Goal: Task Accomplishment & Management: Manage account settings

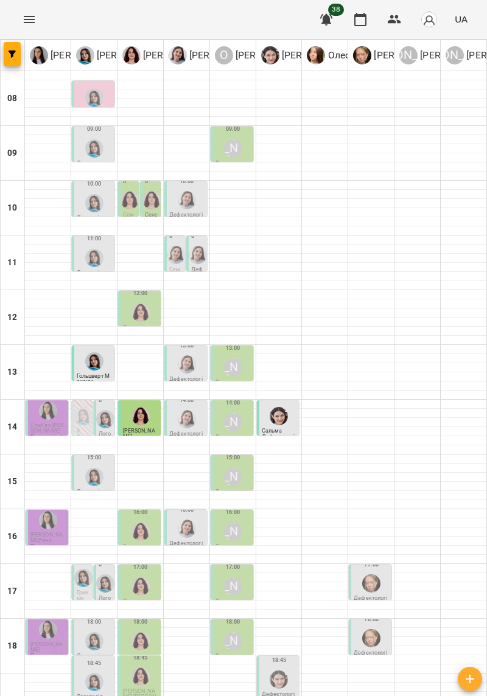
scroll to position [100, 0]
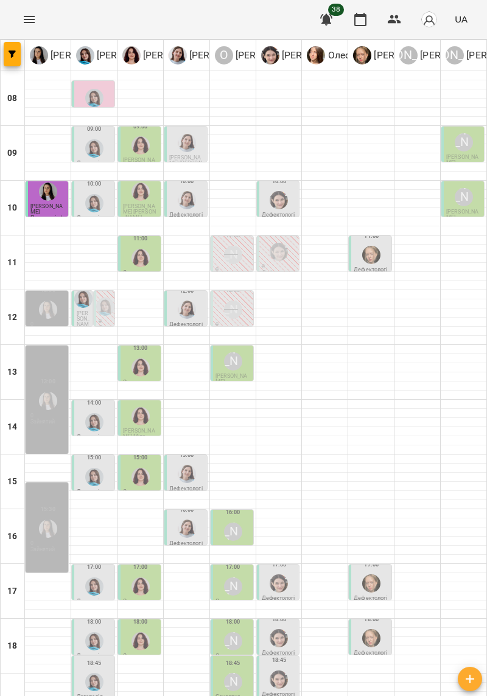
click at [186, 520] on img "Дарія Тріпадуш" at bounding box center [187, 529] width 18 height 18
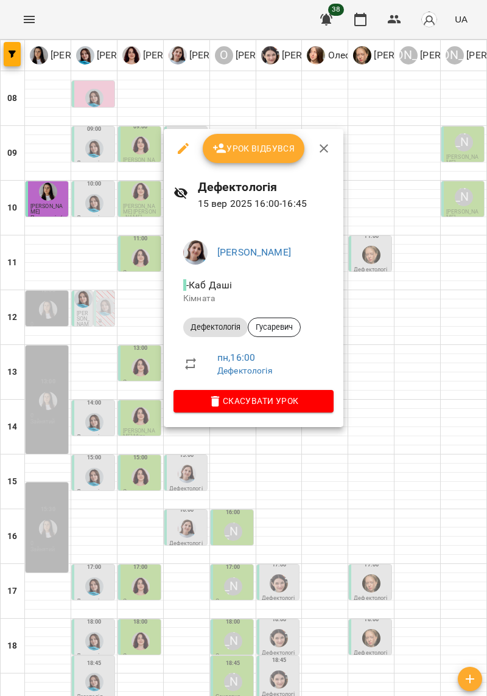
click at [391, 438] on div at bounding box center [243, 348] width 487 height 696
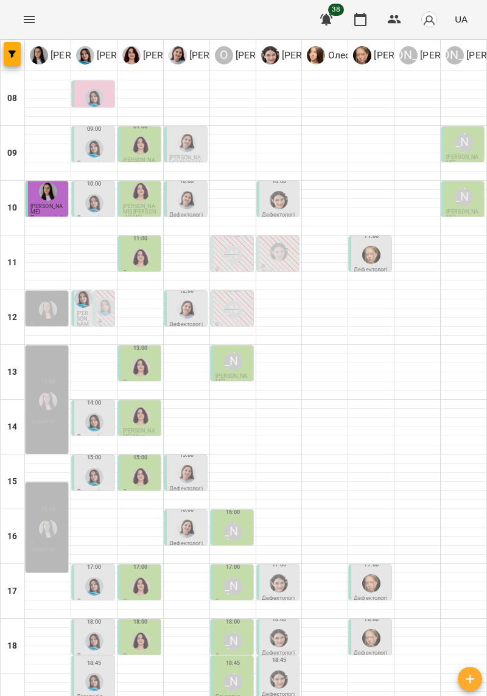
click at [179, 465] on img "Дарія Тріпадуш" at bounding box center [187, 474] width 18 height 18
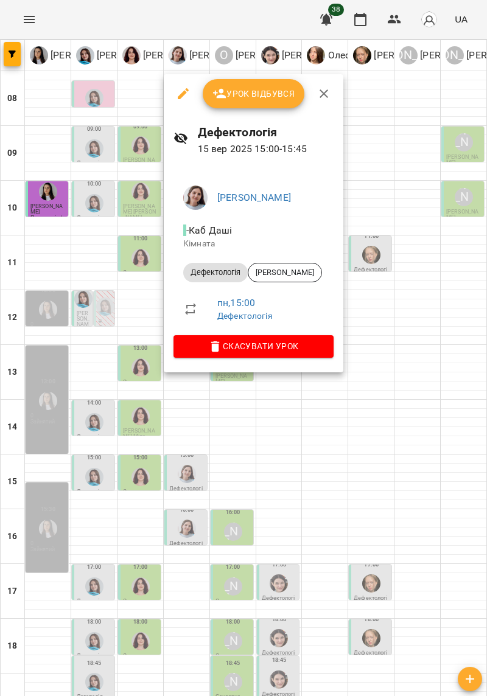
click at [398, 428] on div at bounding box center [243, 348] width 487 height 696
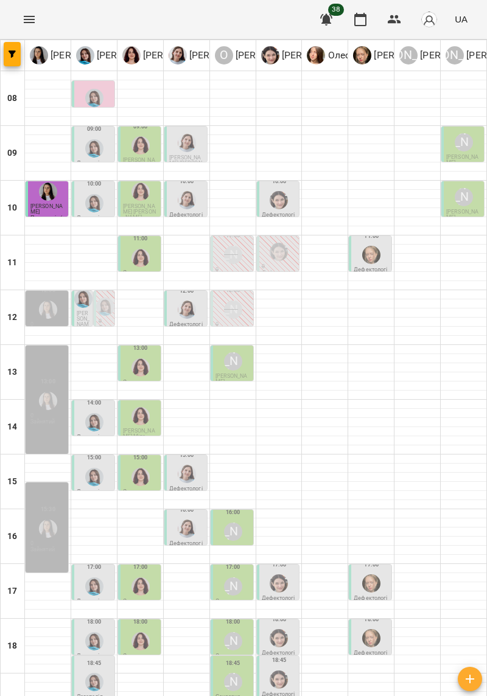
click at [171, 322] on p "Дефектологія" at bounding box center [186, 327] width 35 height 11
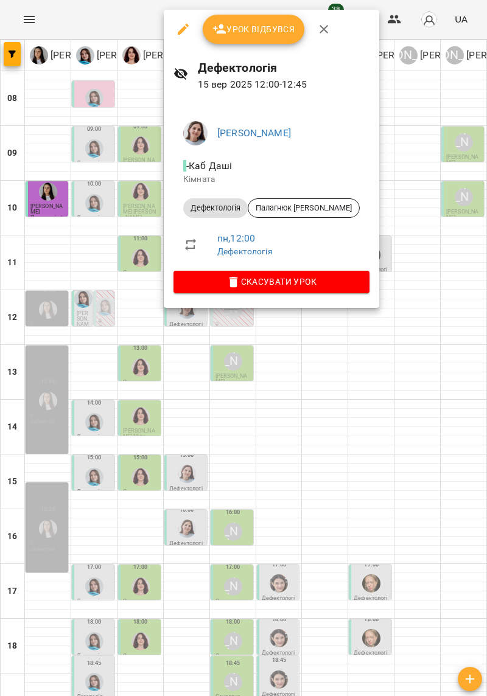
click at [405, 426] on div at bounding box center [243, 348] width 487 height 696
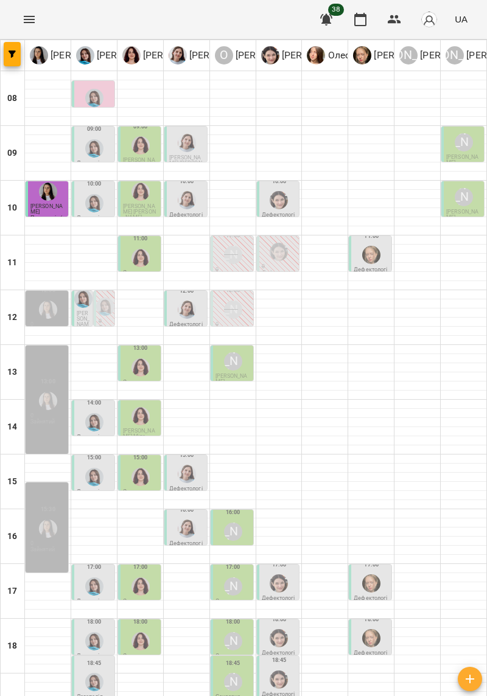
click at [179, 189] on div at bounding box center [186, 200] width 23 height 23
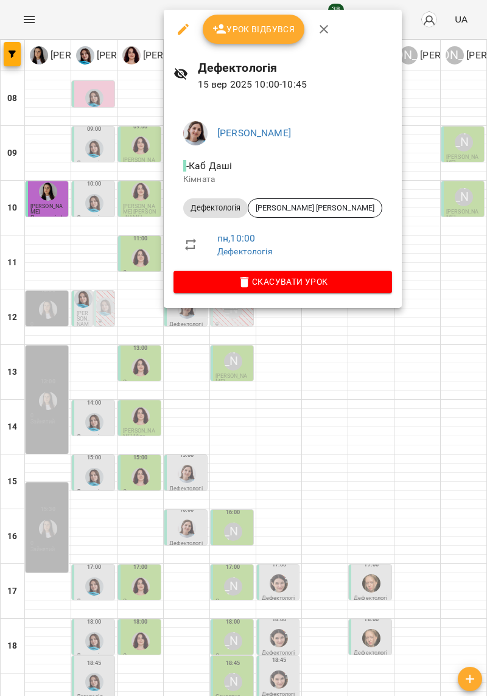
click at [425, 419] on div at bounding box center [243, 348] width 487 height 696
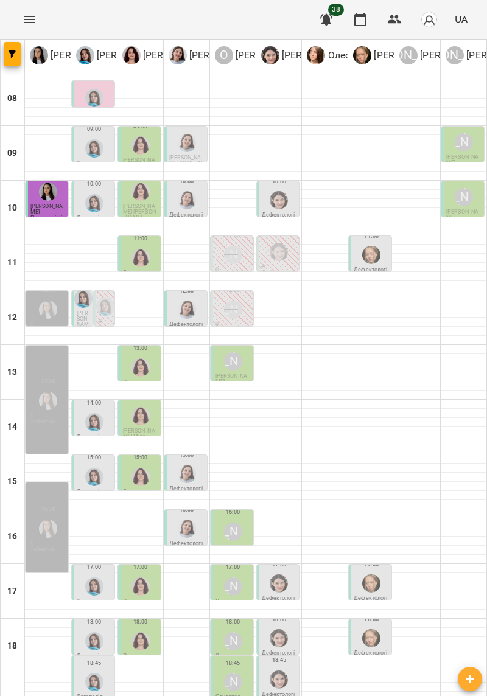
scroll to position [0, 0]
click at [187, 206] on img "Дарія Тріпадуш" at bounding box center [187, 200] width 18 height 18
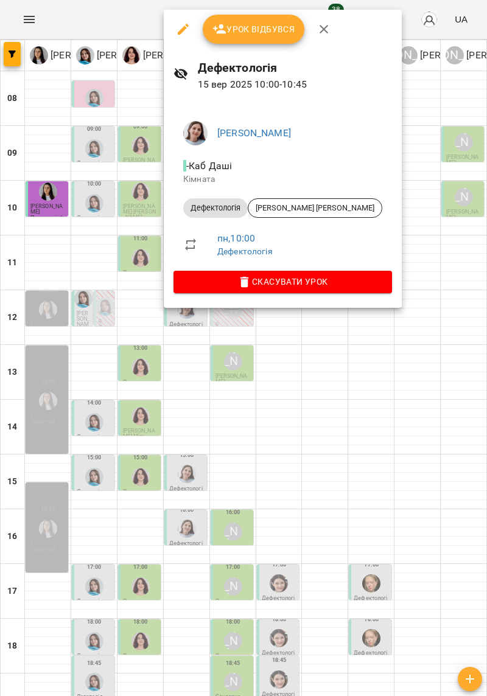
click at [406, 487] on div at bounding box center [243, 348] width 487 height 696
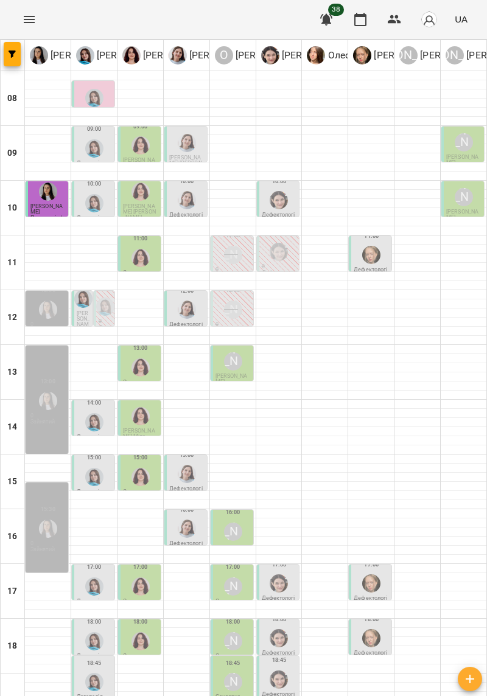
click at [182, 152] on img "Дарія Тріпадуш" at bounding box center [187, 143] width 18 height 18
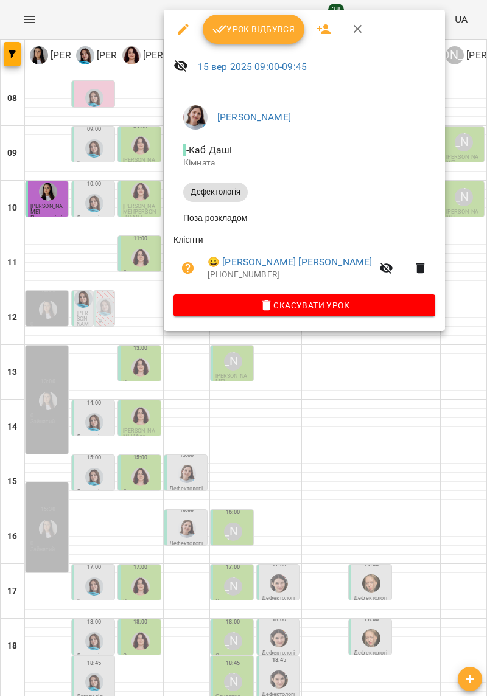
click at [419, 490] on div at bounding box center [243, 348] width 487 height 696
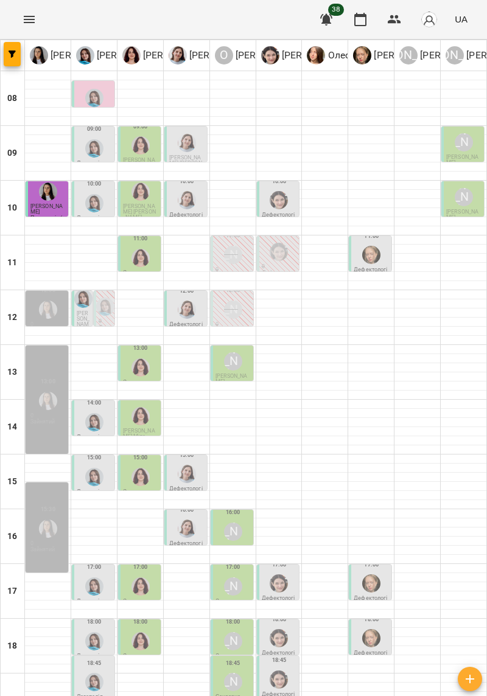
click at [276, 252] on img "Софія Цюпер" at bounding box center [278, 252] width 18 height 18
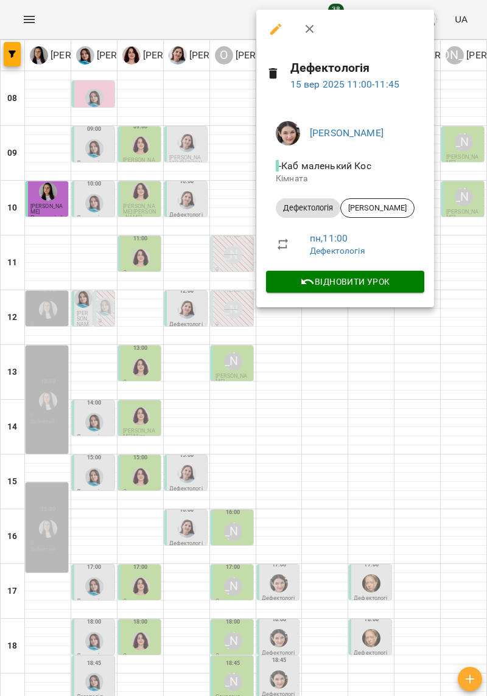
click at [350, 361] on div at bounding box center [243, 348] width 487 height 696
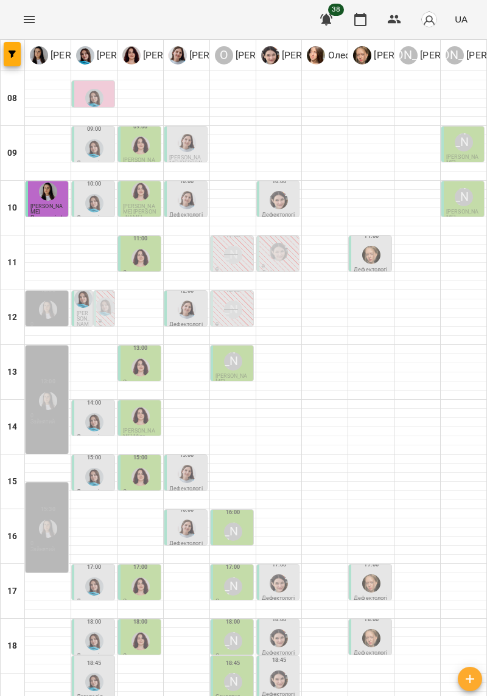
click at [228, 259] on div "[PERSON_NAME]" at bounding box center [233, 255] width 18 height 18
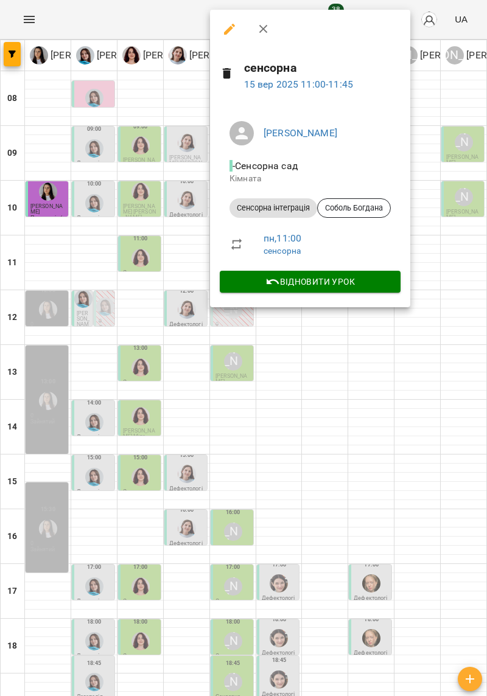
click at [365, 367] on div at bounding box center [243, 348] width 487 height 696
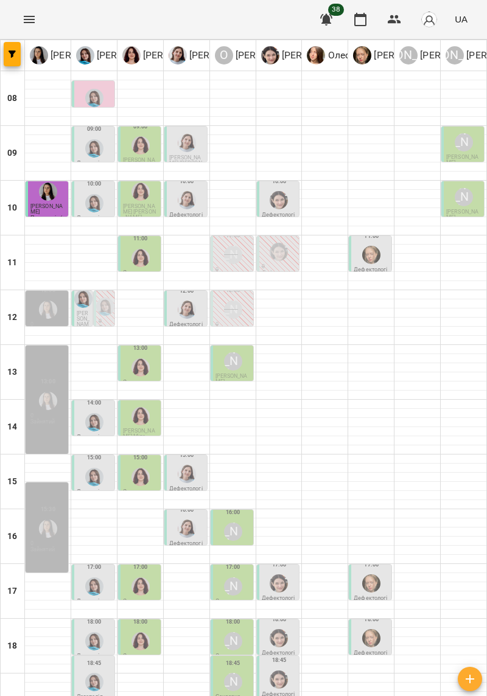
click at [229, 322] on p "0" at bounding box center [232, 324] width 35 height 5
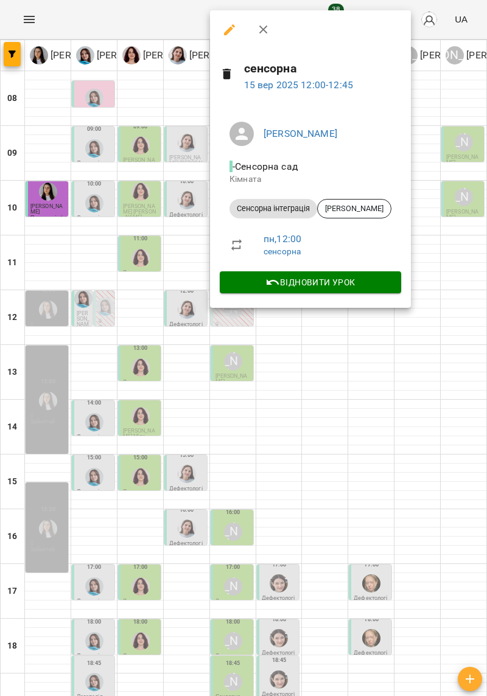
click at [372, 372] on div at bounding box center [243, 348] width 487 height 696
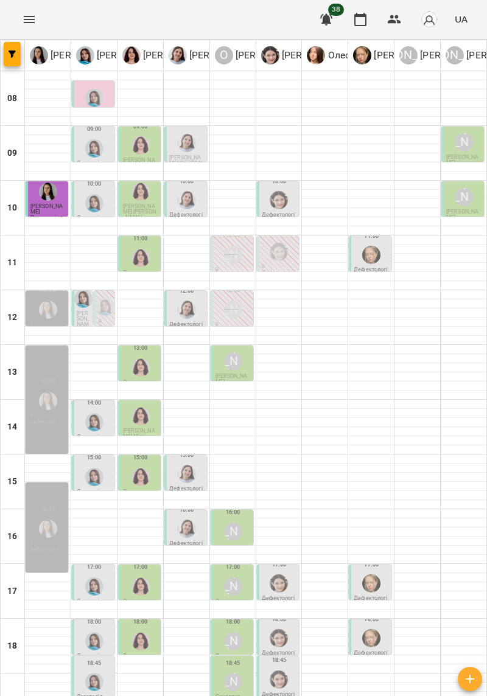
click at [2, 566] on div "17" at bounding box center [13, 591] width 24 height 55
click at [443, 655] on div at bounding box center [463, 659] width 46 height 9
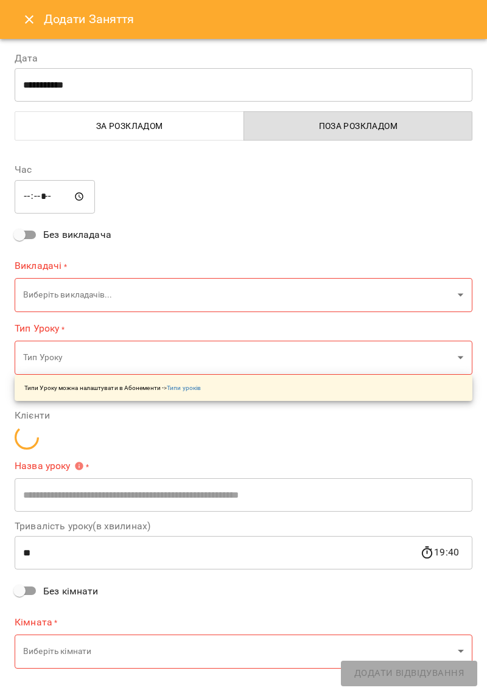
type input "**********"
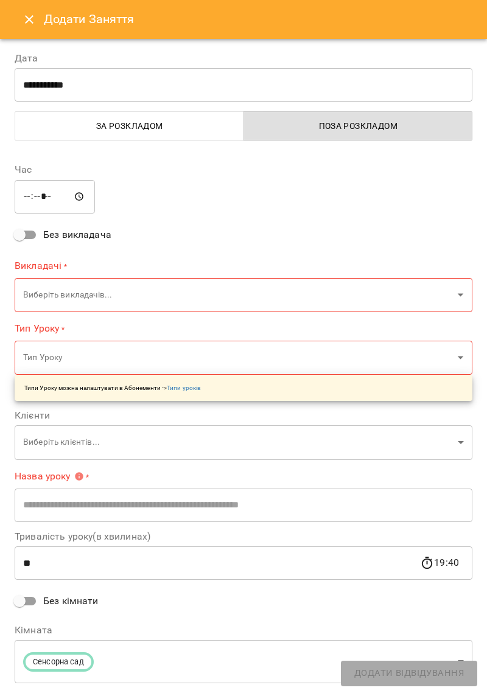
click at [26, 24] on icon "Close" at bounding box center [29, 19] width 15 height 15
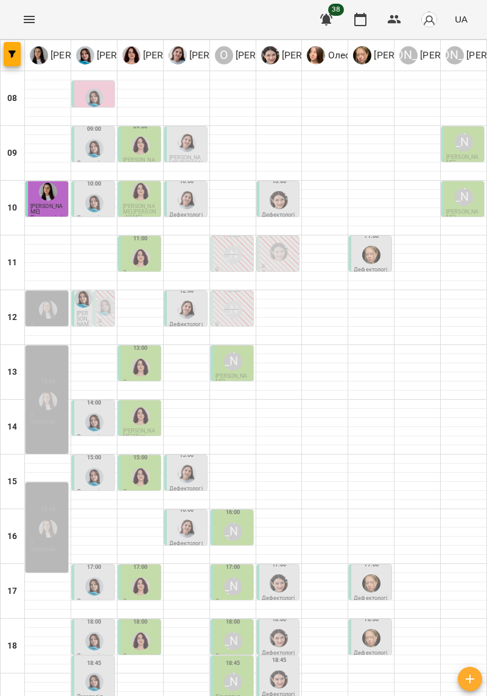
click at [366, 574] on img "Анна Прокопенко" at bounding box center [371, 583] width 18 height 18
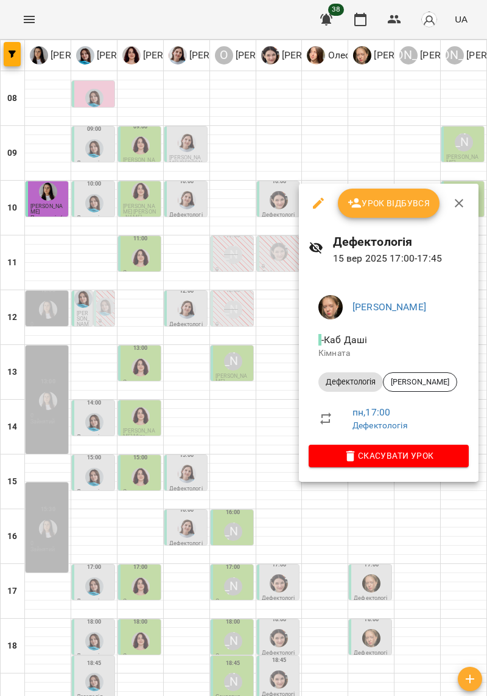
click at [433, 555] on div at bounding box center [243, 348] width 487 height 696
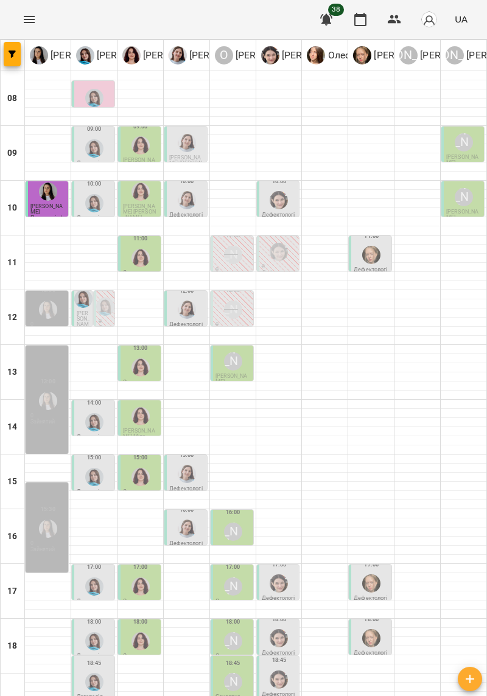
click at [369, 629] on img "Анна Прокопенко" at bounding box center [371, 638] width 18 height 18
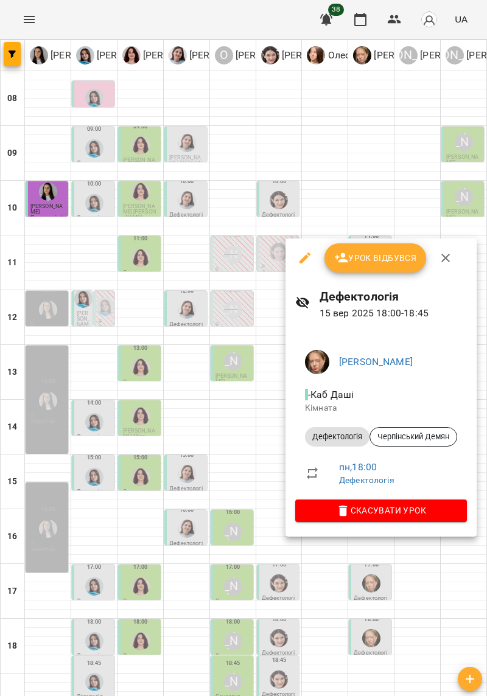
click at [428, 575] on div at bounding box center [243, 348] width 487 height 696
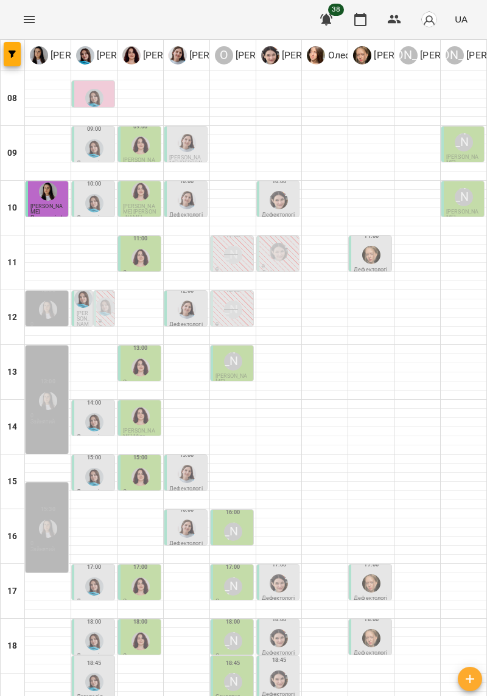
click at [277, 670] on img "Софія Цюпер" at bounding box center [278, 679] width 18 height 18
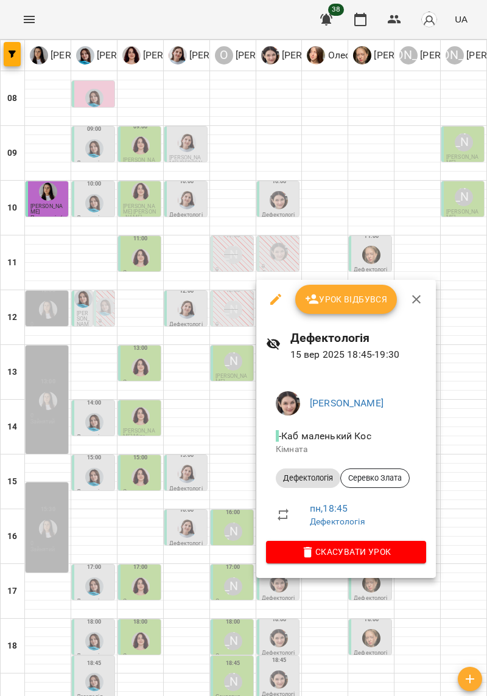
click at [397, 606] on div at bounding box center [243, 348] width 487 height 696
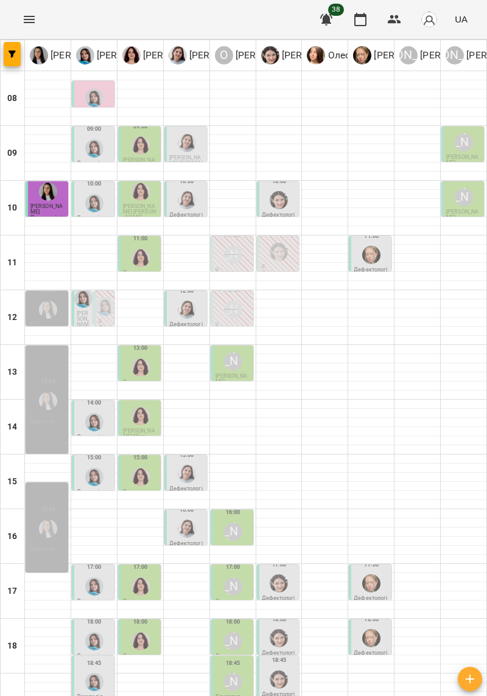
click at [277, 629] on img "Софія Цюпер" at bounding box center [278, 638] width 18 height 18
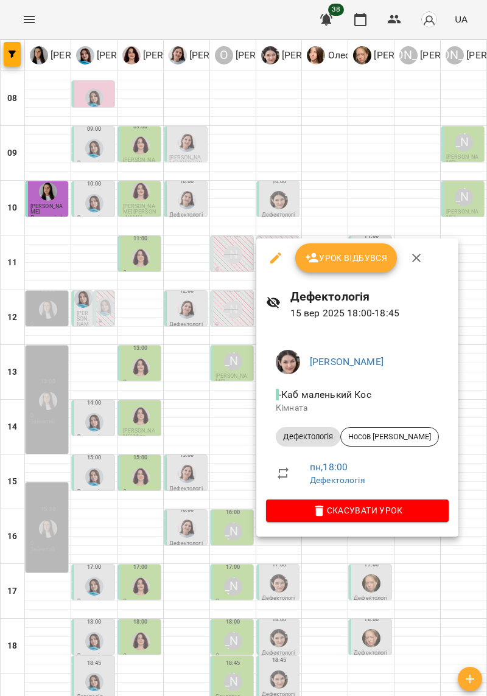
click at [382, 586] on div at bounding box center [243, 348] width 487 height 696
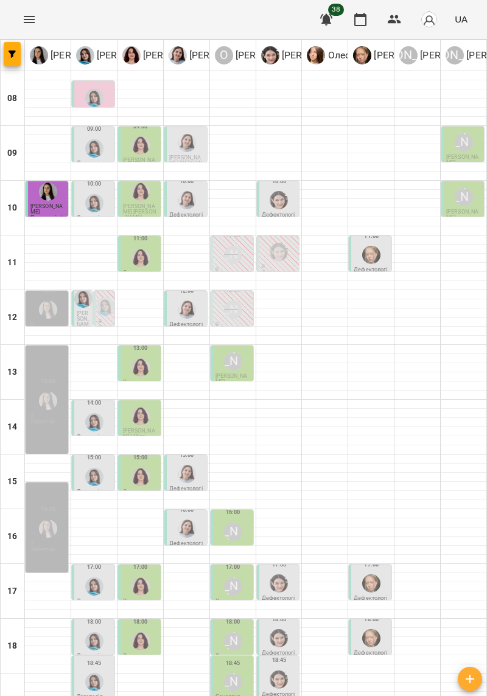
click at [282, 574] on img "Софія Цюпер" at bounding box center [278, 583] width 18 height 18
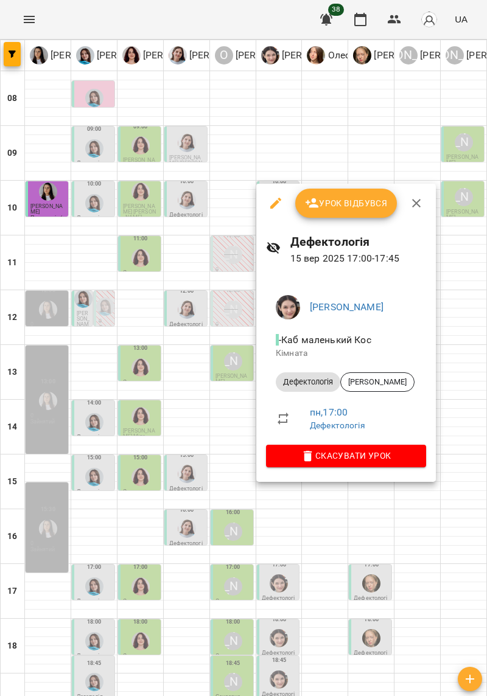
click at [450, 518] on div at bounding box center [243, 348] width 487 height 696
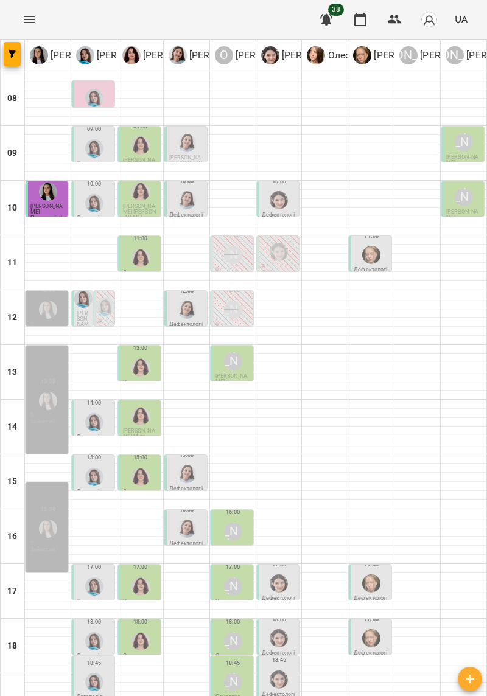
click at [83, 575] on div at bounding box center [94, 586] width 23 height 23
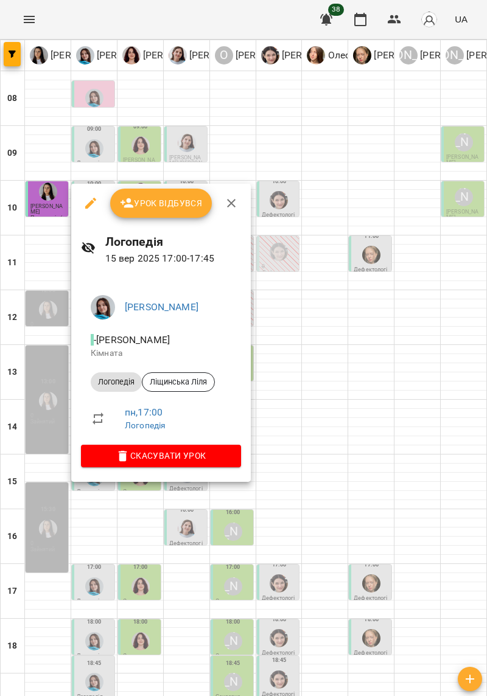
click at [449, 523] on div at bounding box center [243, 348] width 487 height 696
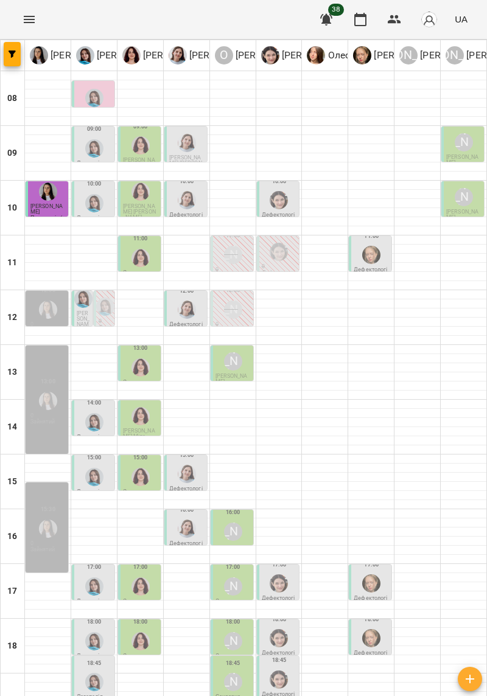
click at [80, 614] on div "18:00" at bounding box center [94, 633] width 35 height 38
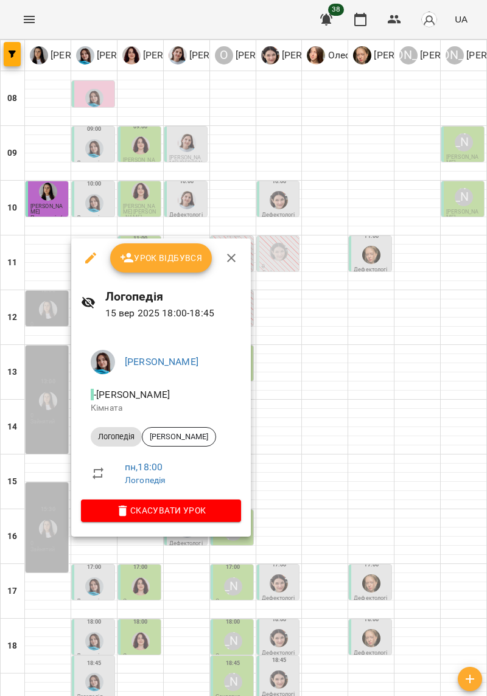
click at [445, 530] on div at bounding box center [243, 348] width 487 height 696
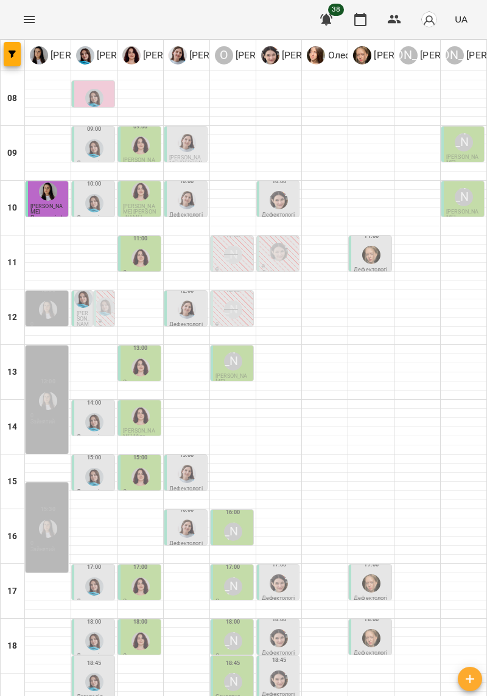
click at [92, 577] on img "Тетяна Хомин" at bounding box center [94, 586] width 18 height 18
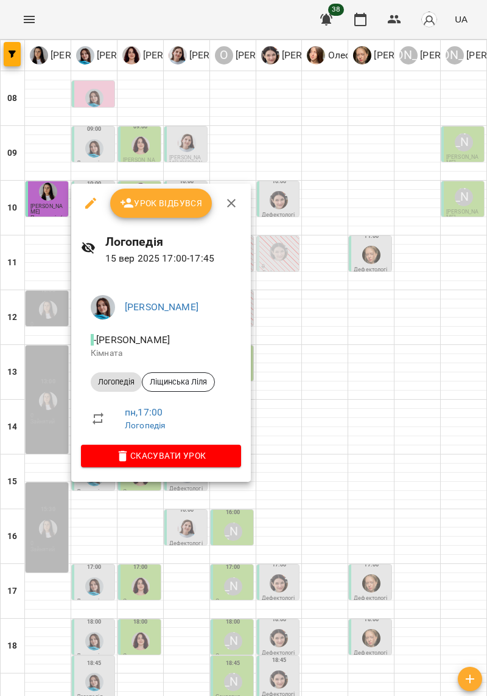
click at [445, 529] on div at bounding box center [243, 348] width 487 height 696
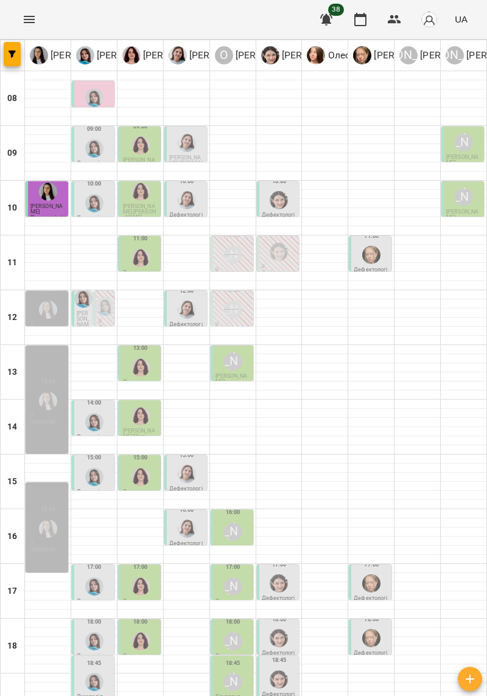
click at [97, 673] on img "Тетяна Хомин" at bounding box center [94, 682] width 18 height 18
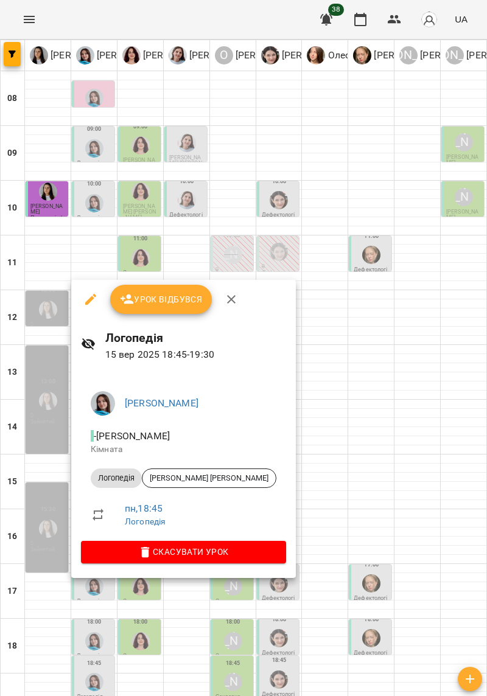
click at [447, 520] on div at bounding box center [243, 348] width 487 height 696
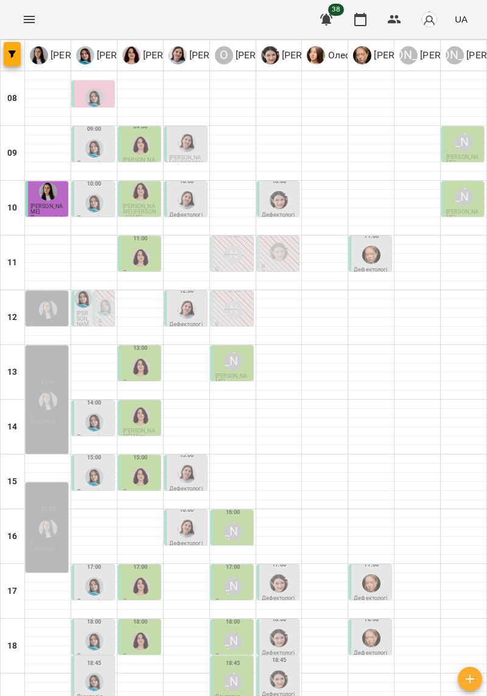
scroll to position [0, 0]
click at [24, 21] on icon "Menu" at bounding box center [29, 19] width 15 height 15
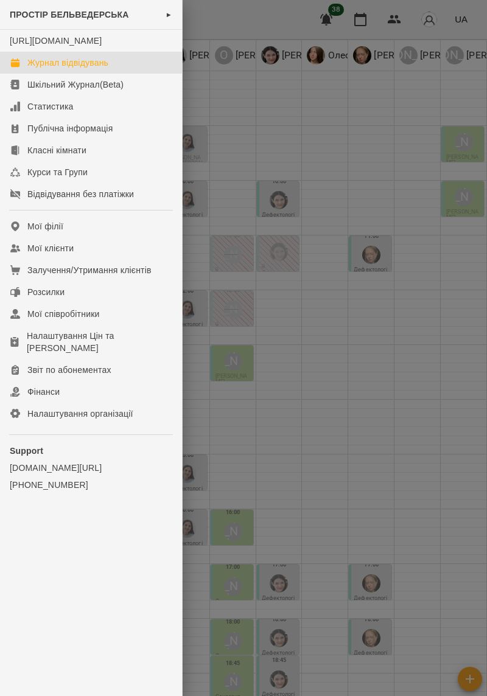
click at [425, 488] on div at bounding box center [243, 348] width 487 height 696
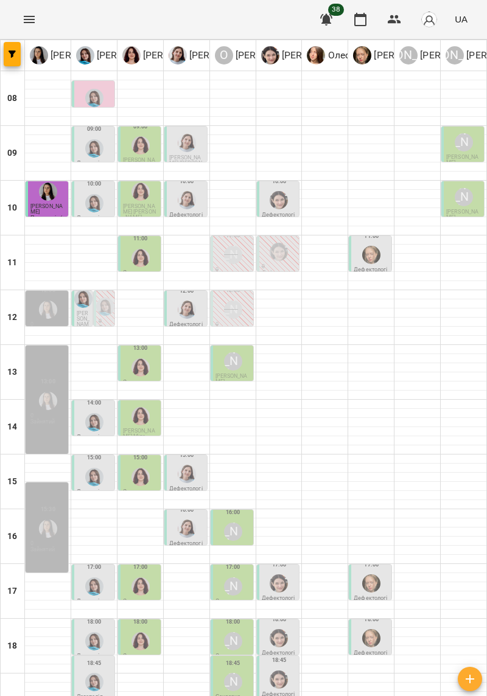
click at [1, 596] on div "17" at bounding box center [13, 591] width 24 height 55
click at [423, 692] on div at bounding box center [417, 696] width 46 height 9
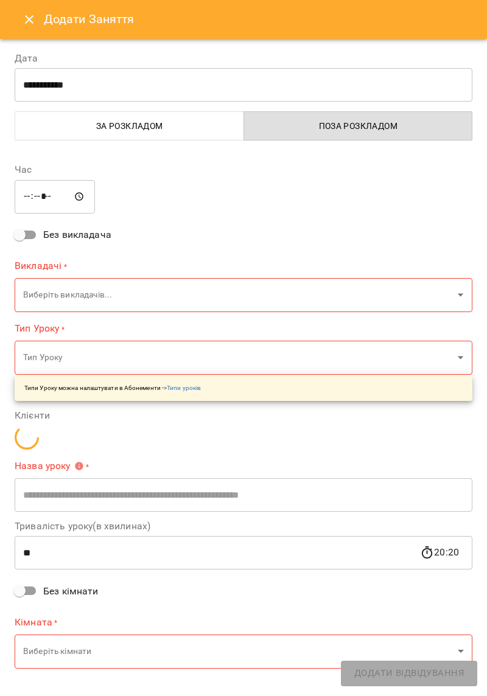
type input "**********"
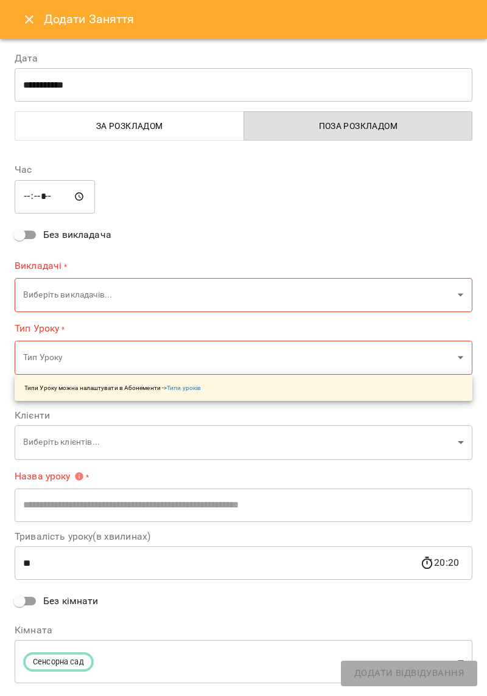
click at [24, 25] on icon "Close" at bounding box center [29, 19] width 15 height 15
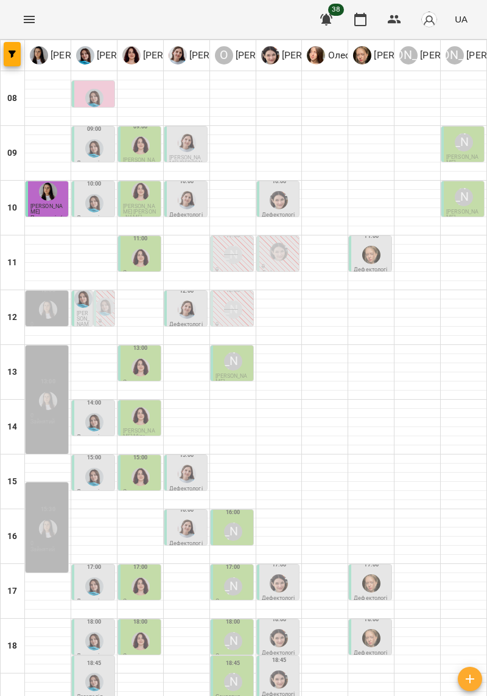
scroll to position [0, 0]
click at [31, 27] on button "Menu" at bounding box center [29, 19] width 29 height 29
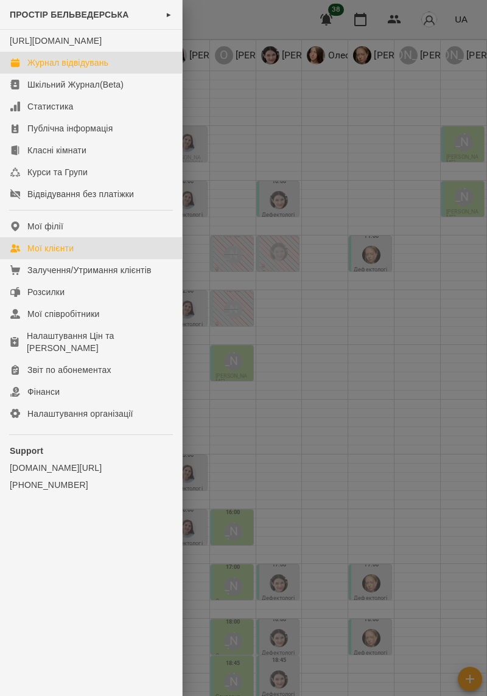
click at [33, 251] on link "Мої клієнти" at bounding box center [91, 248] width 182 height 22
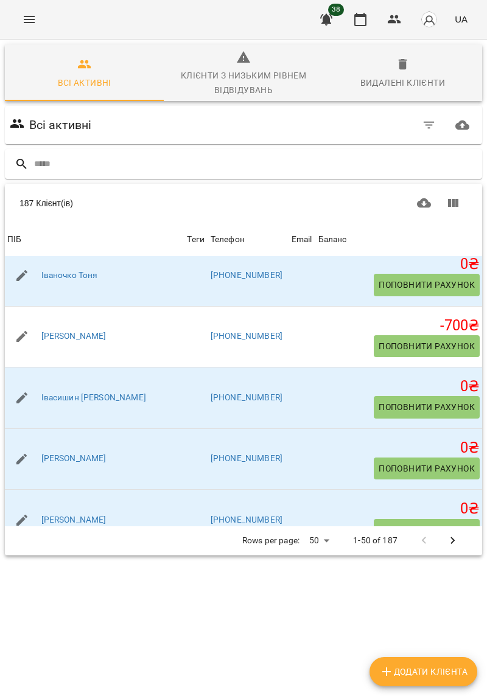
scroll to position [197, 0]
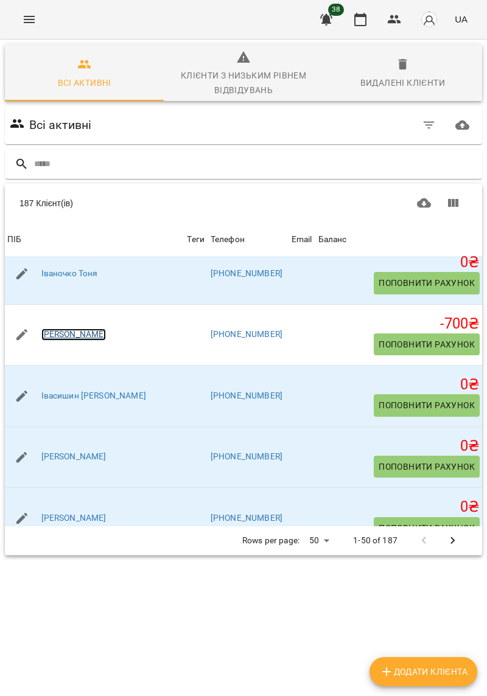
click at [66, 338] on link "[PERSON_NAME]" at bounding box center [73, 334] width 65 height 12
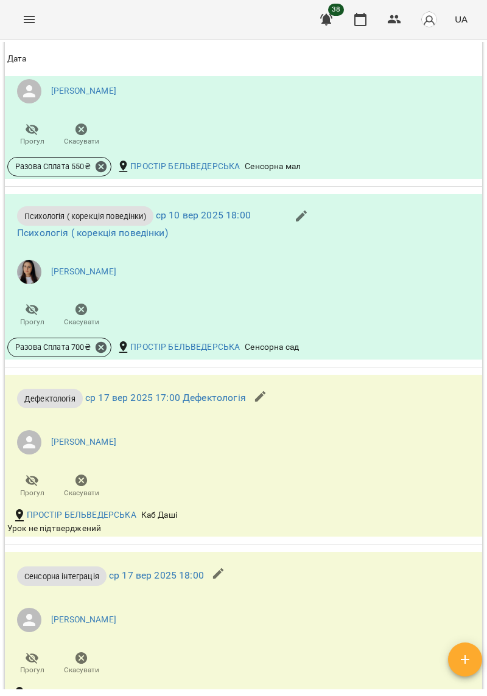
scroll to position [926, 0]
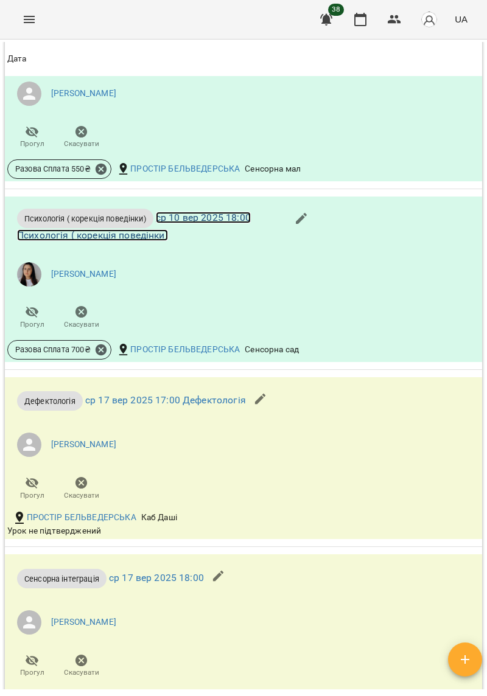
click at [162, 241] on link "ср 10 вер 2025 18:00 Психологія ( корекція поведінки)" at bounding box center [134, 226] width 234 height 29
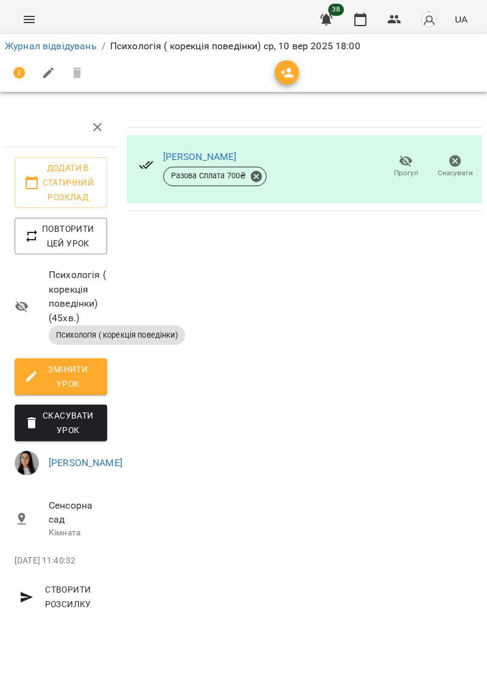
click at [74, 303] on span "Психологія ( корекція поведінки) ( 45 хв. )" at bounding box center [78, 296] width 58 height 57
click at [153, 333] on span "Психологія ( корекція поведінки)" at bounding box center [117, 335] width 136 height 11
click at [164, 331] on span "Психологія ( корекція поведінки)" at bounding box center [117, 335] width 136 height 11
click at [79, 49] on link "Журнал відвідувань" at bounding box center [51, 46] width 92 height 12
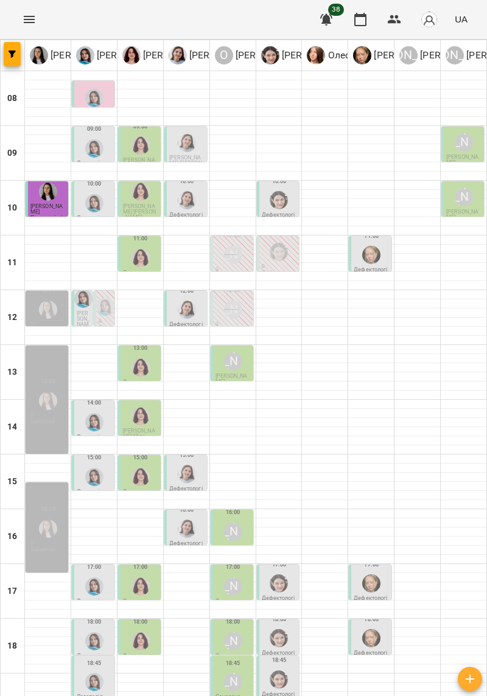
scroll to position [100, 0]
type input "**********"
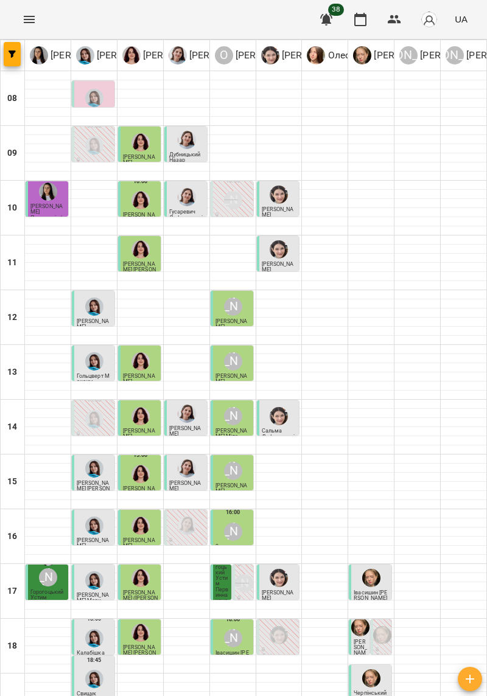
scroll to position [0, 0]
click at [50, 591] on span "Горогоцький Устим" at bounding box center [46, 595] width 33 height 12
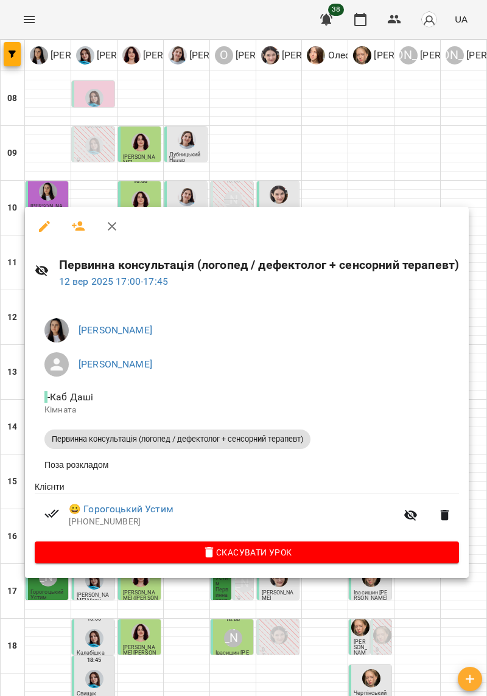
click at [420, 182] on div at bounding box center [243, 348] width 487 height 696
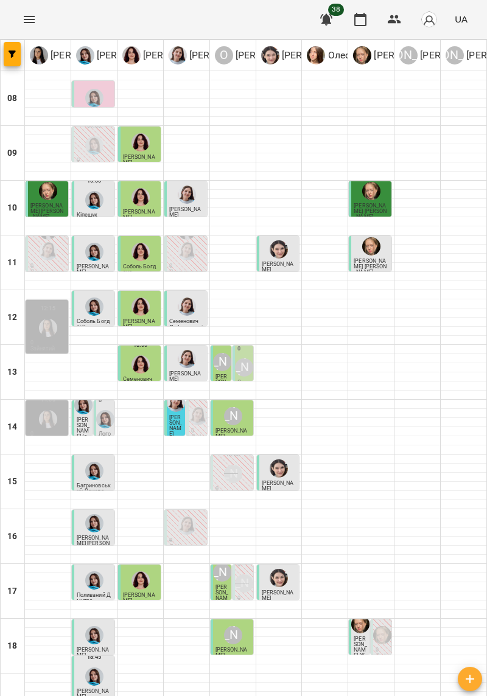
click at [50, 321] on img "Ірина Керівник" at bounding box center [48, 328] width 18 height 18
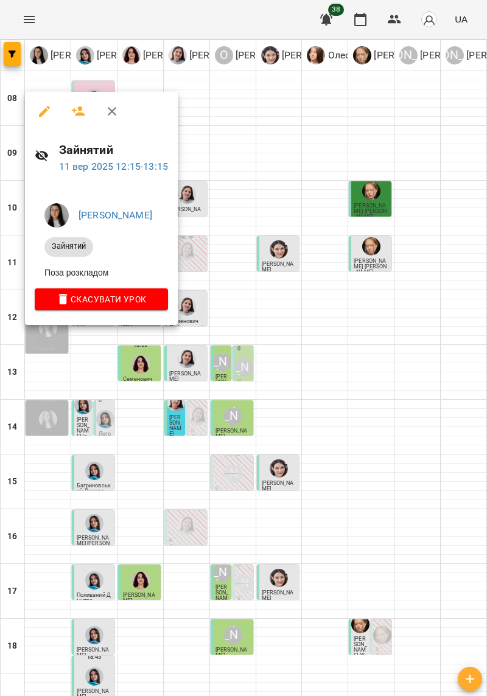
click at [378, 383] on div at bounding box center [243, 348] width 487 height 696
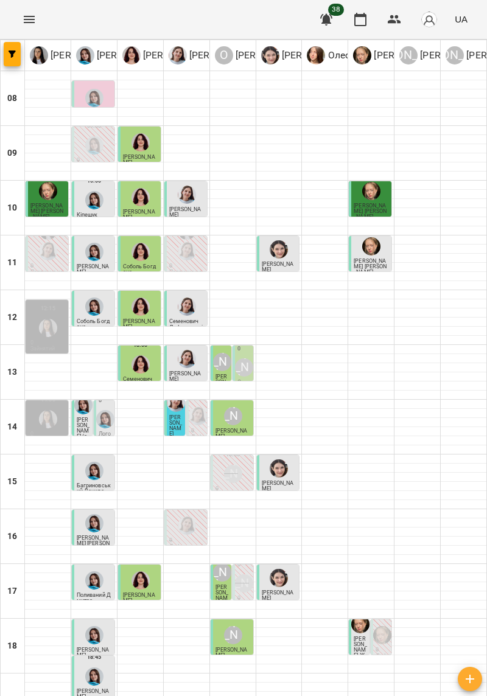
scroll to position [100, 0]
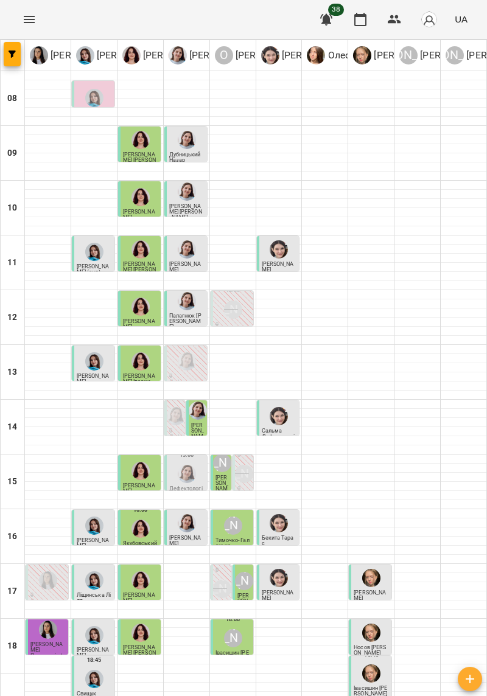
click at [53, 641] on span "[PERSON_NAME]" at bounding box center [46, 647] width 32 height 12
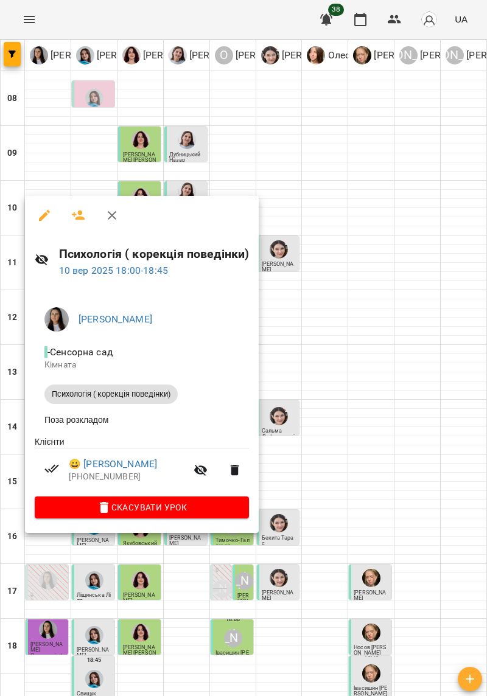
click at [50, 225] on button "button" at bounding box center [44, 215] width 29 height 29
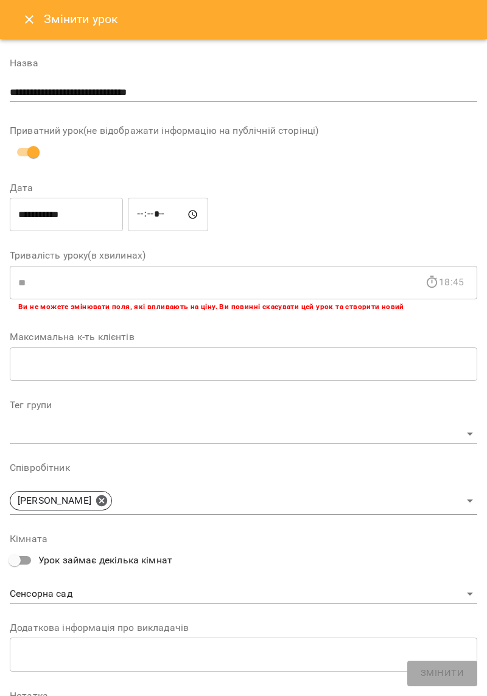
click at [24, 13] on icon "Close" at bounding box center [29, 19] width 15 height 15
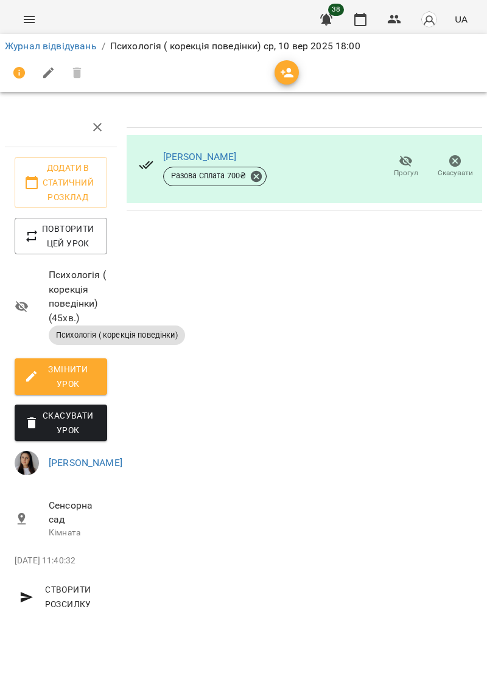
click at [83, 378] on span "Змінити урок" at bounding box center [60, 376] width 73 height 29
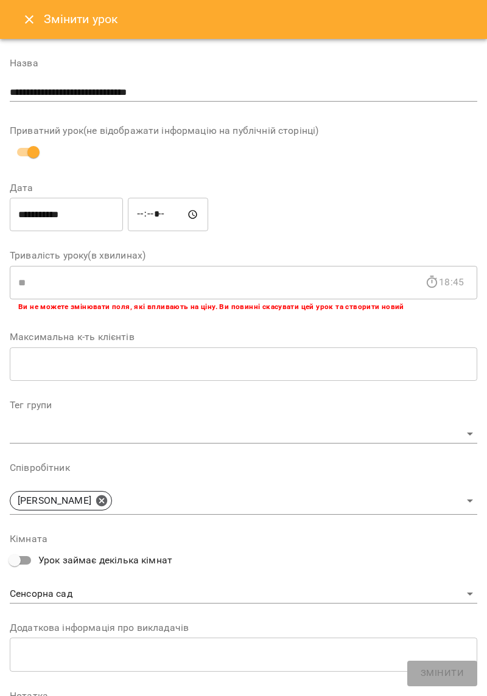
click at [322, 96] on input "**********" at bounding box center [243, 92] width 467 height 19
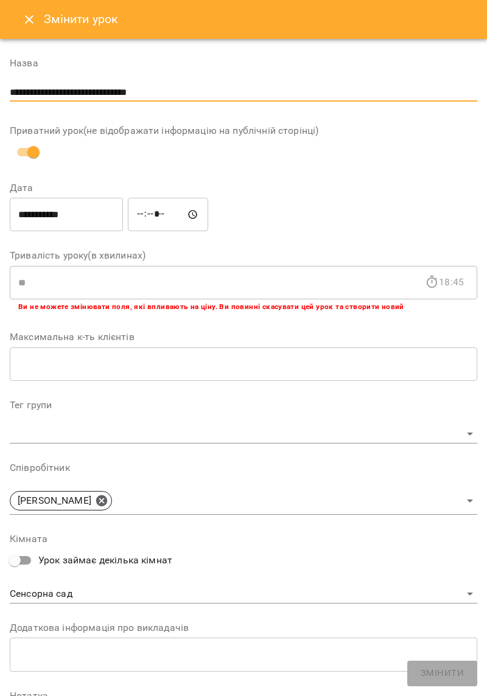
click at [29, 23] on icon "Close" at bounding box center [29, 19] width 15 height 15
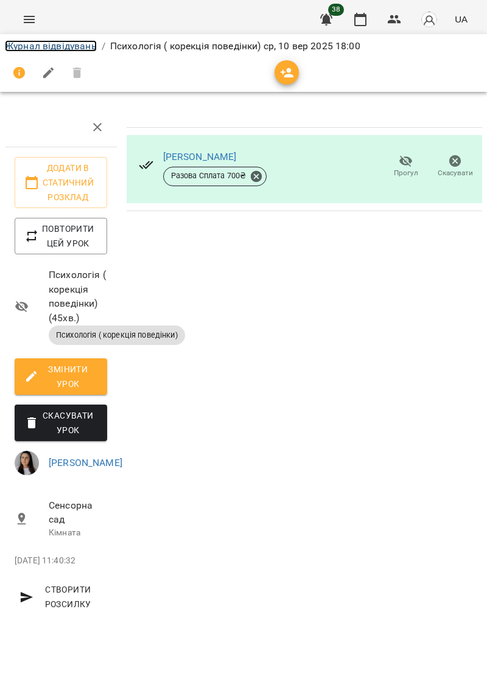
click at [75, 50] on link "Журнал відвідувань" at bounding box center [51, 46] width 92 height 12
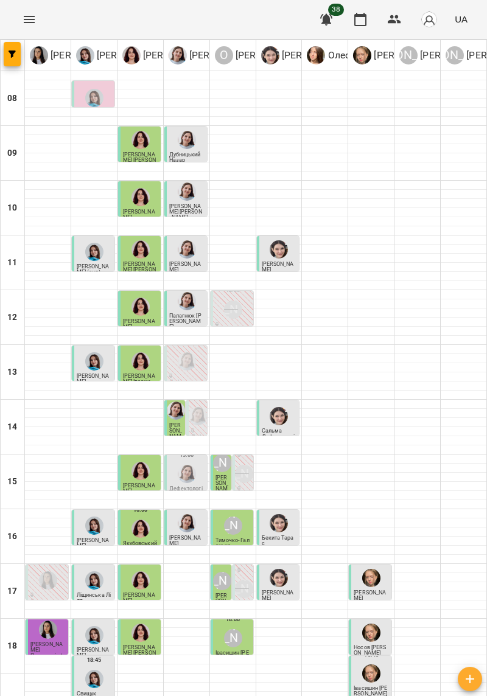
scroll to position [100, 0]
click at [40, 642] on p "[PERSON_NAME]" at bounding box center [47, 647] width 35 height 11
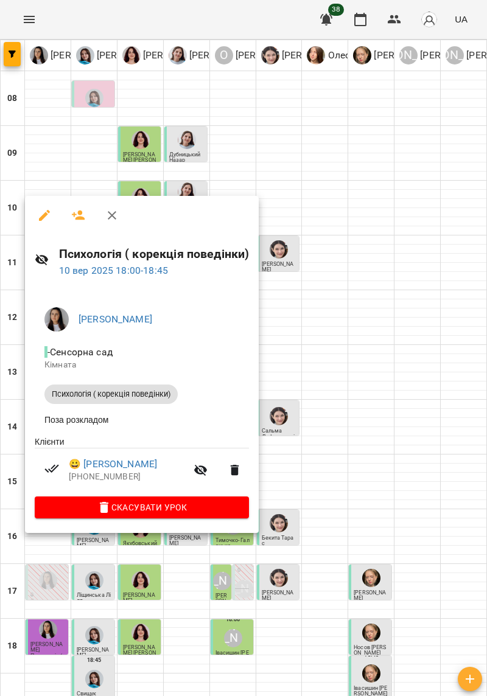
click at [142, 391] on span "Психологія ( корекція поведінки)" at bounding box center [110, 394] width 133 height 11
click at [47, 211] on icon "button" at bounding box center [44, 215] width 11 height 11
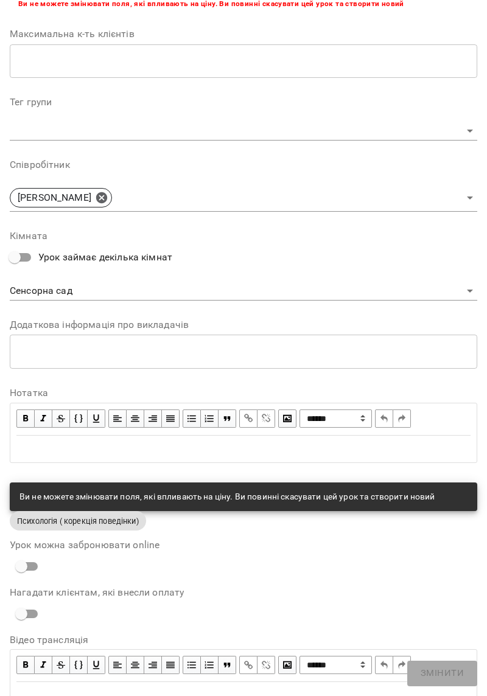
scroll to position [320, 0]
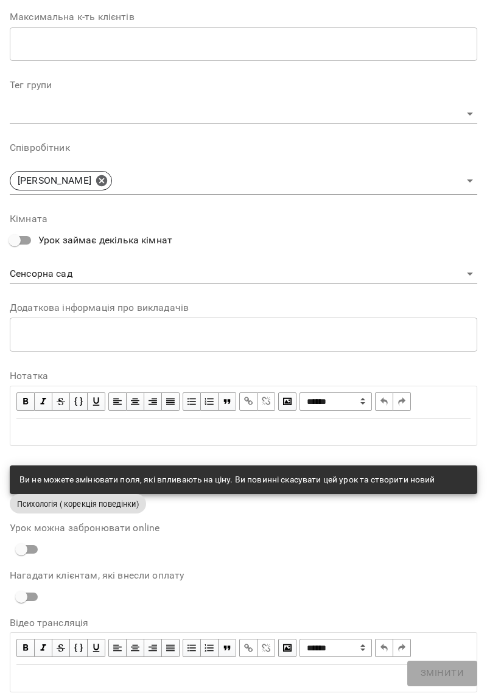
click at [221, 484] on div "Ви не можете змінювати поля, які впливають на ціну. Ви повинні скасувати цей ур…" at bounding box center [226, 480] width 415 height 22
click at [114, 507] on span "Психологія ( корекція поведінки)" at bounding box center [78, 504] width 136 height 12
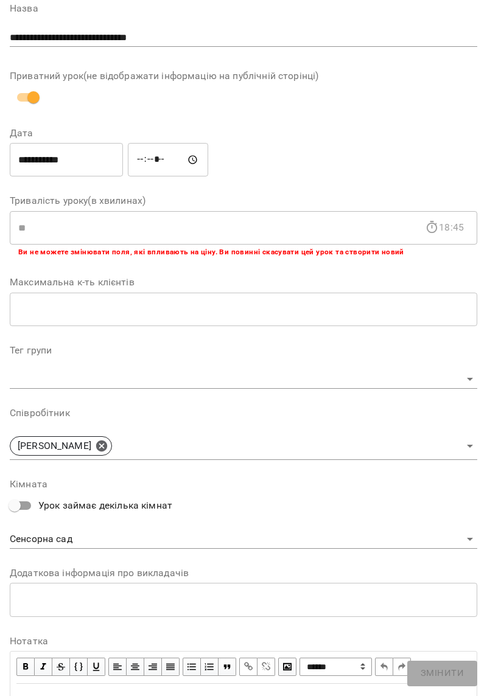
scroll to position [0, 0]
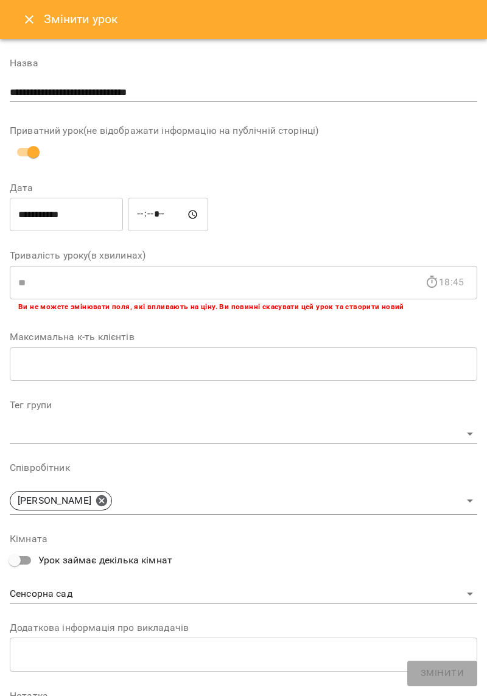
click at [19, 32] on div "Змінити урок" at bounding box center [243, 19] width 487 height 39
click at [29, 17] on icon "Close" at bounding box center [29, 19] width 15 height 15
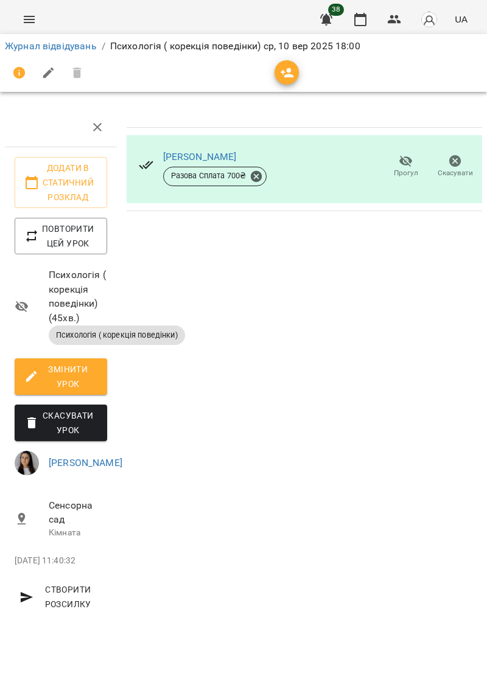
click at [92, 428] on span "Скасувати Урок" at bounding box center [60, 422] width 73 height 29
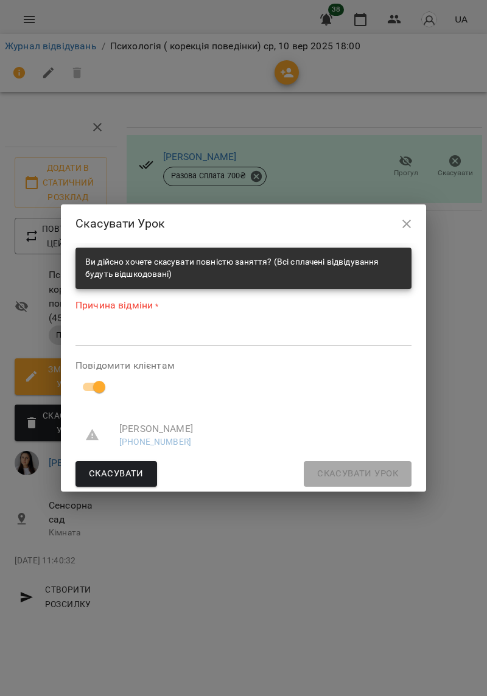
click at [268, 341] on textarea at bounding box center [243, 336] width 336 height 12
type textarea "*"
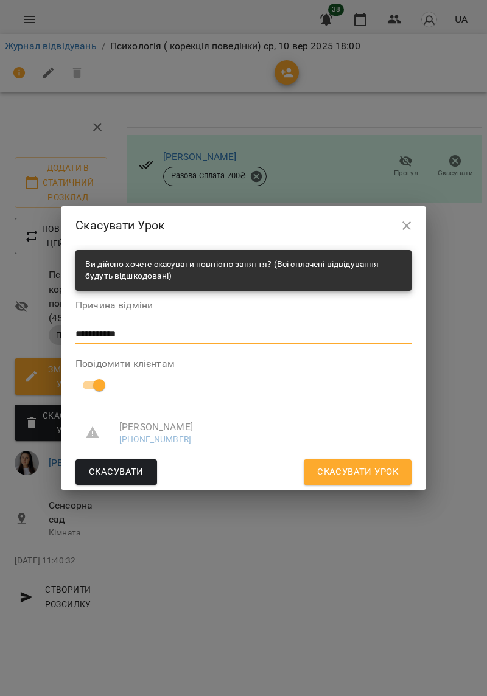
click at [97, 333] on textarea "**********" at bounding box center [243, 334] width 336 height 12
click at [97, 339] on textarea "**********" at bounding box center [243, 334] width 336 height 12
type textarea "**********"
click at [380, 471] on span "Скасувати Урок" at bounding box center [357, 472] width 81 height 16
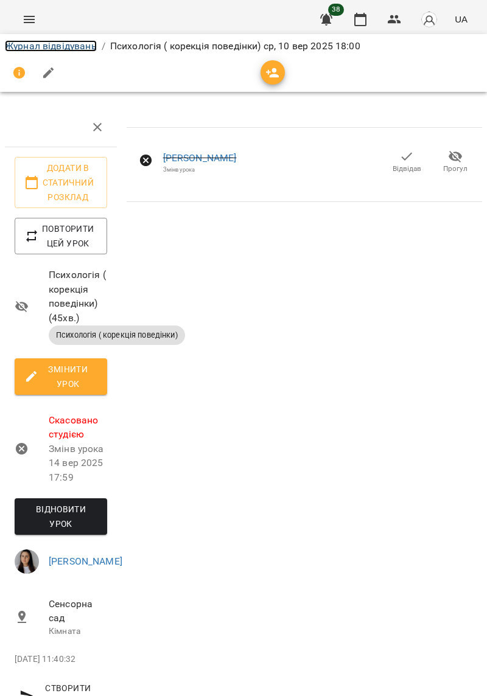
click at [78, 47] on link "Журнал відвідувань" at bounding box center [51, 46] width 92 height 12
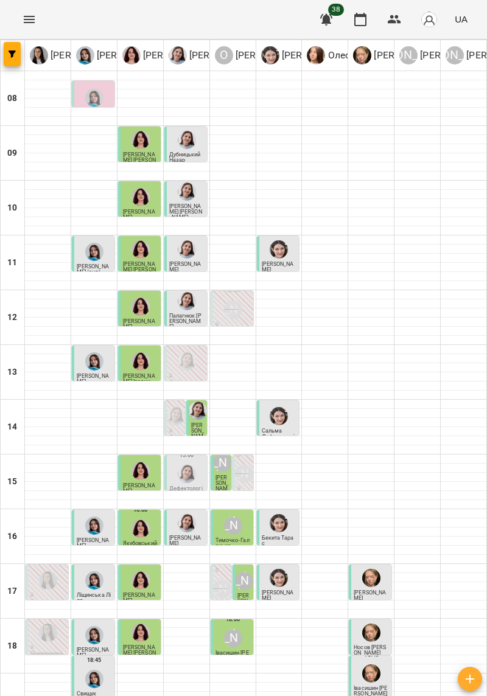
scroll to position [100, 0]
click at [47, 624] on img "Ірина Керівник" at bounding box center [48, 633] width 18 height 18
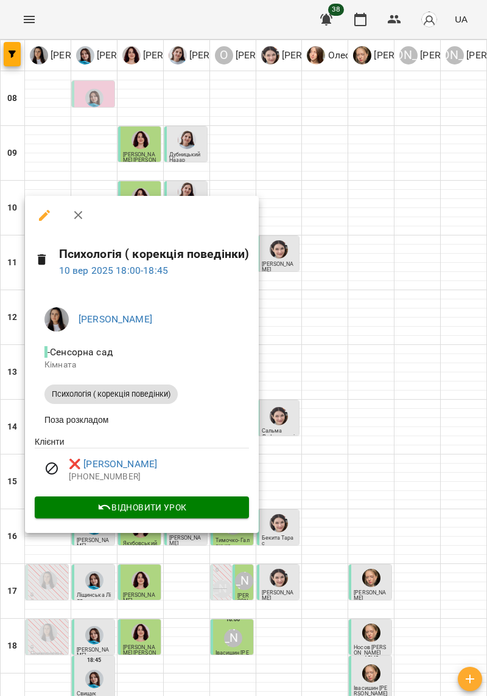
click at [50, 219] on icon "button" at bounding box center [44, 215] width 15 height 15
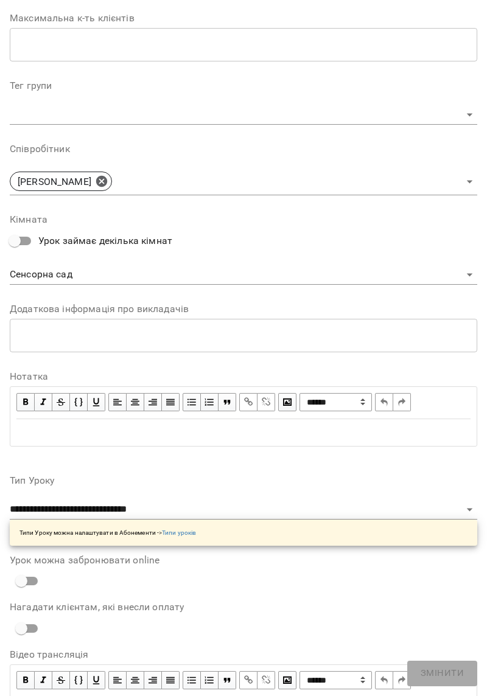
scroll to position [337, 0]
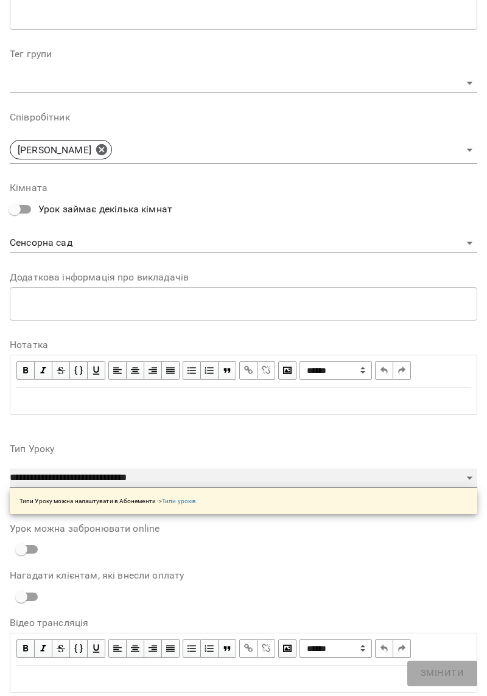
click at [257, 483] on select "**********" at bounding box center [243, 477] width 467 height 19
select select "**********"
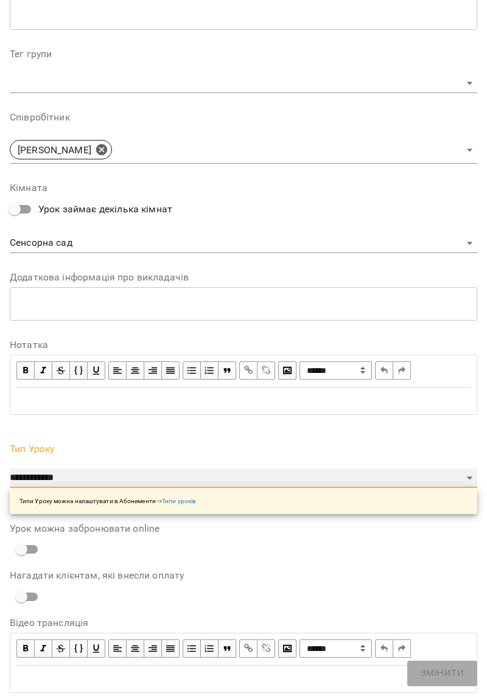
click at [10, 468] on select "**********" at bounding box center [243, 477] width 467 height 19
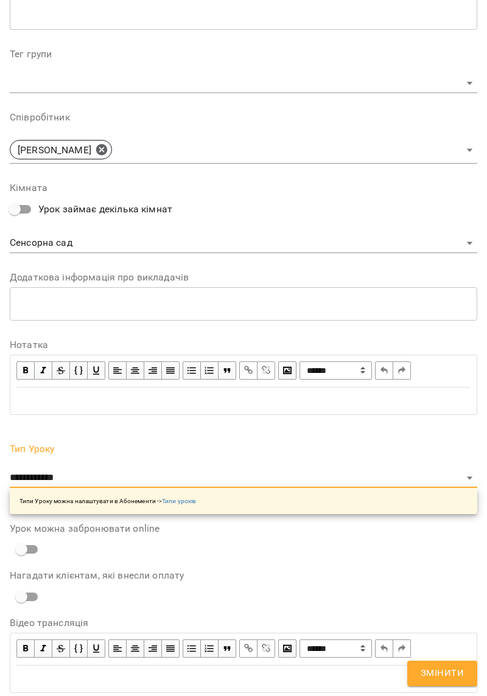
click at [436, 686] on button "Змінити" at bounding box center [442, 674] width 70 height 26
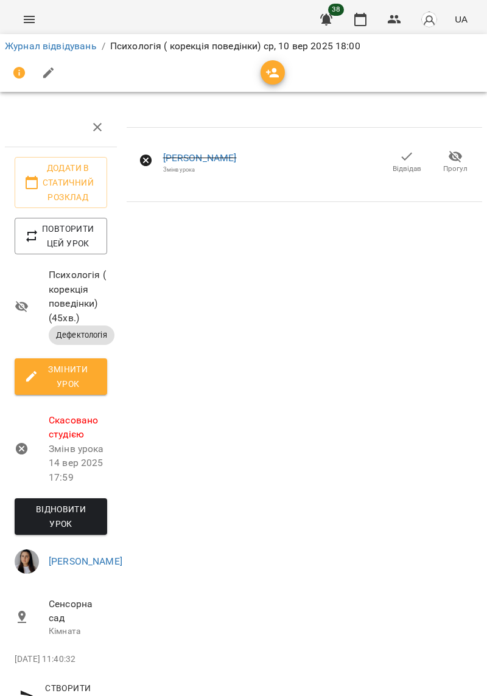
click at [404, 161] on icon "button" at bounding box center [406, 156] width 15 height 15
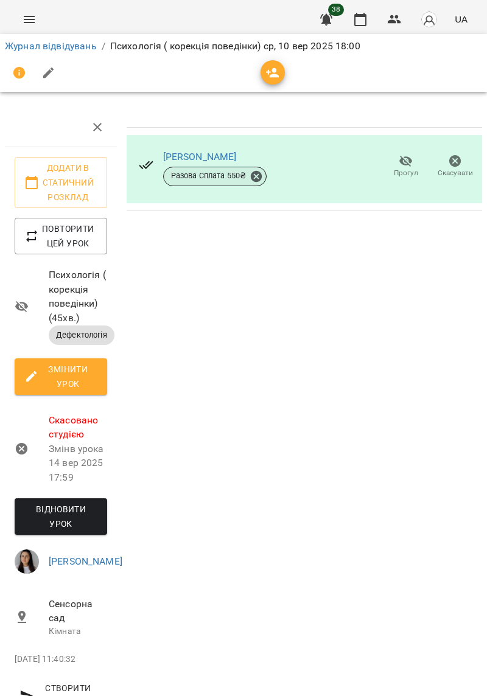
click at [197, 173] on span "Разова Сплата 550 ₴" at bounding box center [209, 175] width 90 height 11
click at [195, 156] on link "[PERSON_NAME]" at bounding box center [200, 157] width 74 height 12
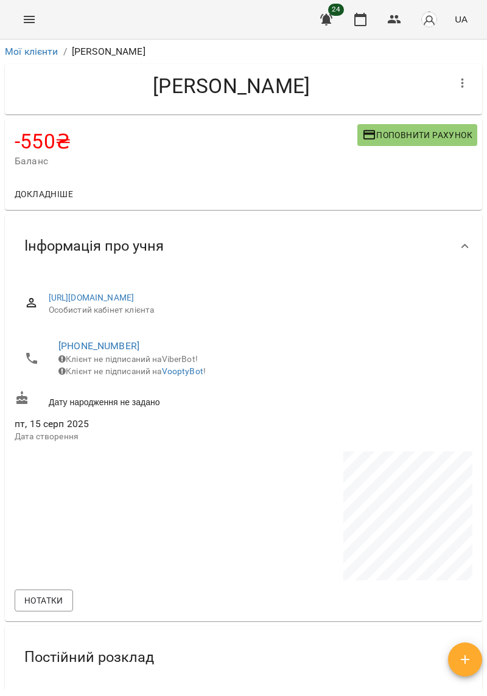
click at [431, 139] on span "Поповнити рахунок" at bounding box center [417, 135] width 110 height 15
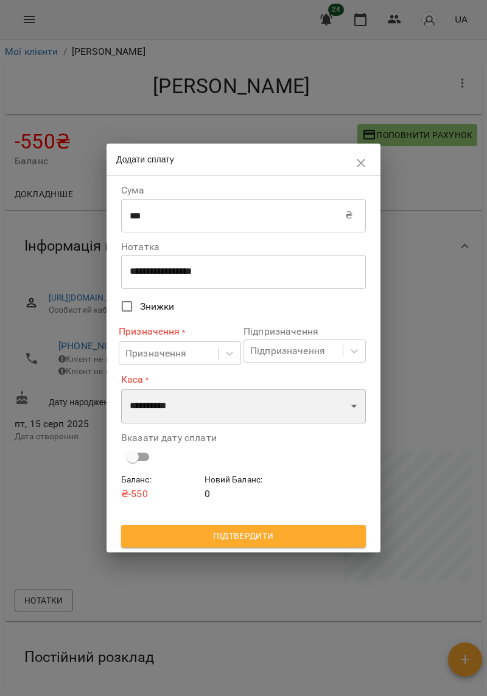
click at [224, 410] on select "**********" at bounding box center [243, 406] width 245 height 34
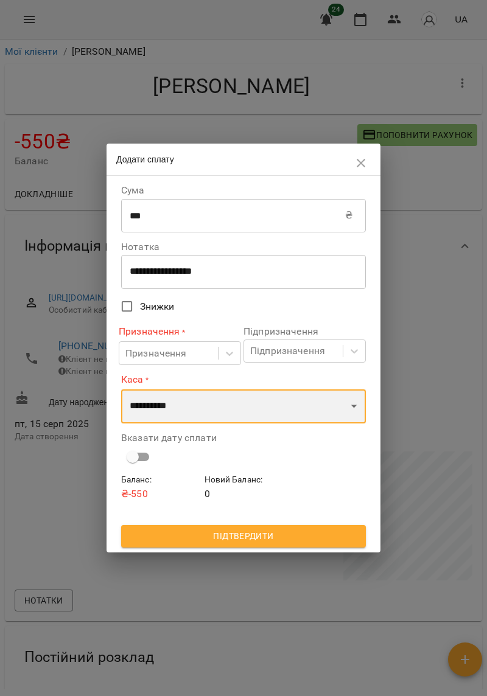
select select "****"
click at [121, 389] on select "**********" at bounding box center [243, 406] width 245 height 34
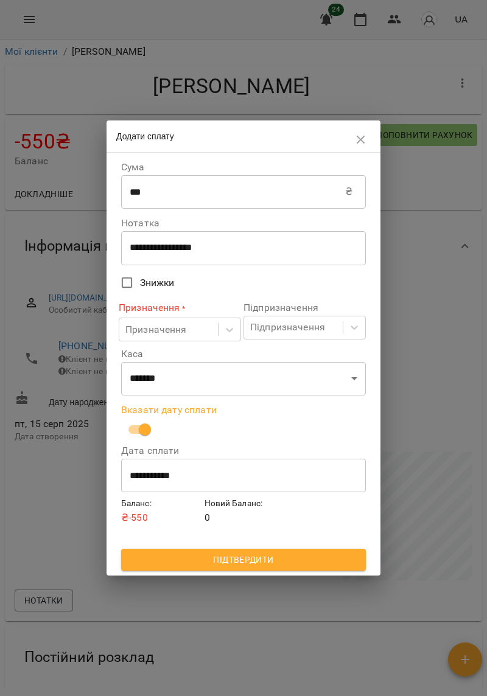
click at [260, 485] on input "**********" at bounding box center [243, 475] width 245 height 34
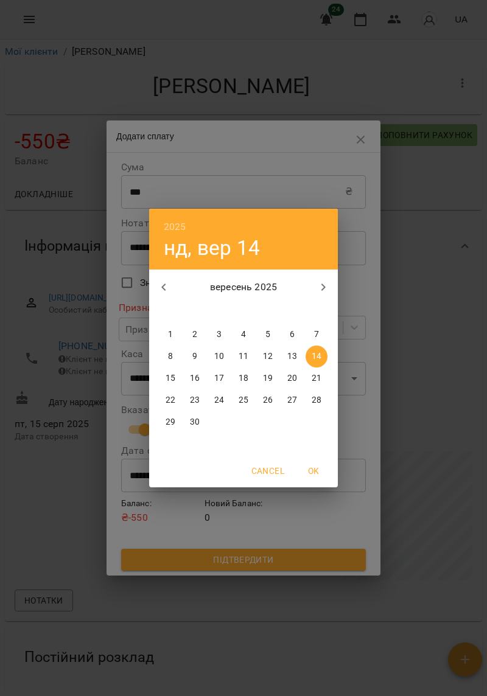
click at [238, 358] on span "11" at bounding box center [243, 356] width 22 height 12
type input "**********"
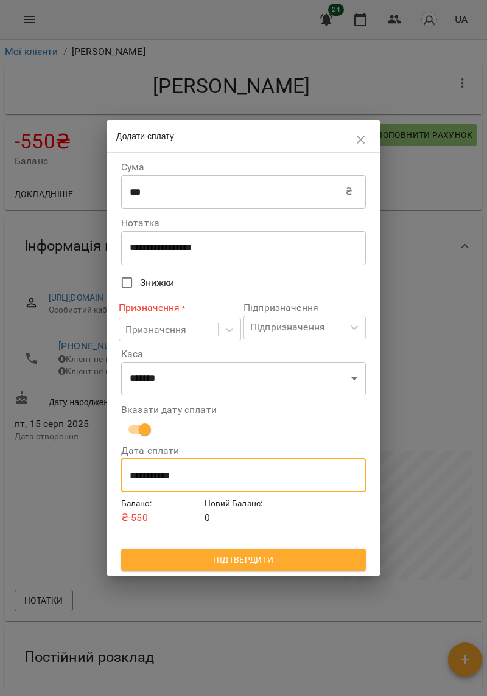
click at [282, 568] on button "Підтвердити" at bounding box center [243, 560] width 245 height 22
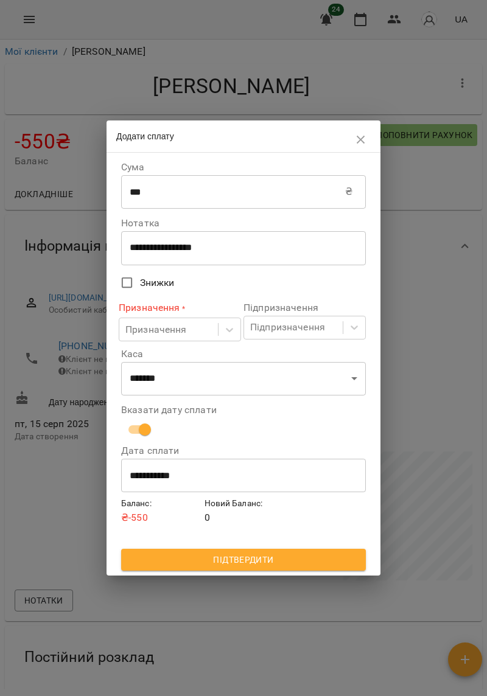
click at [274, 569] on button "Підтвердити" at bounding box center [243, 560] width 245 height 22
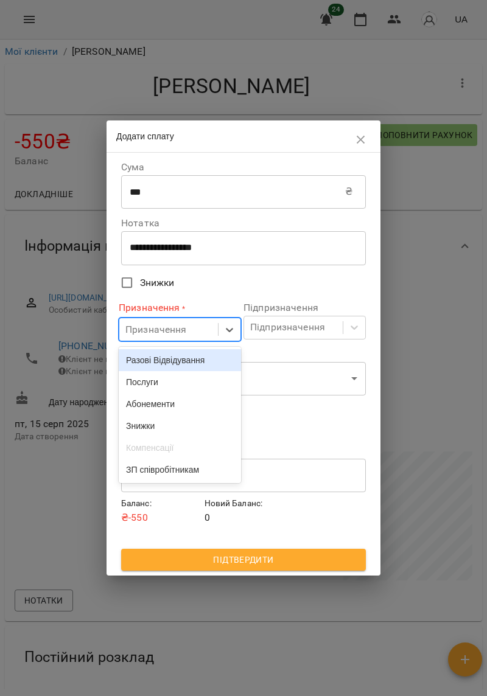
click at [192, 396] on div "Абонементи" at bounding box center [180, 404] width 122 height 22
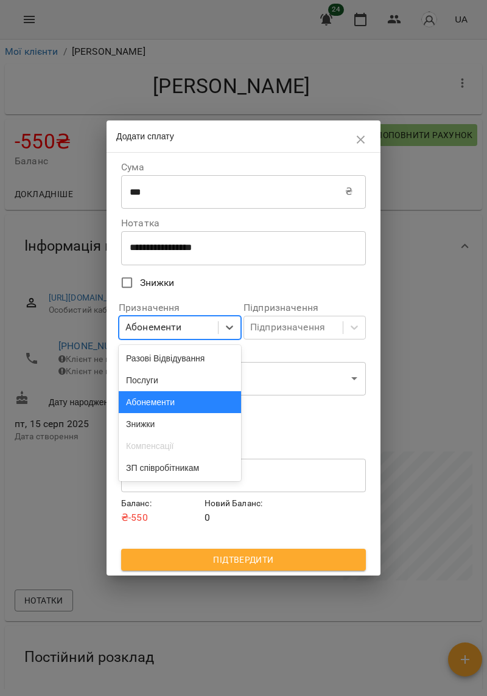
click at [187, 391] on div "Послуги" at bounding box center [180, 380] width 122 height 22
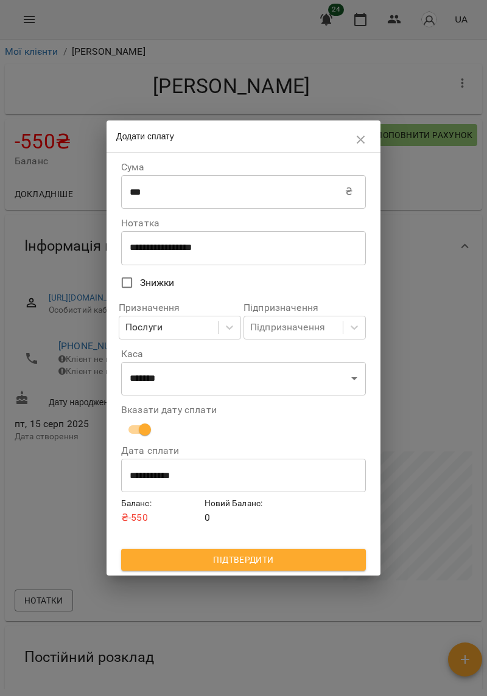
click at [253, 554] on span "Підтвердити" at bounding box center [243, 559] width 225 height 15
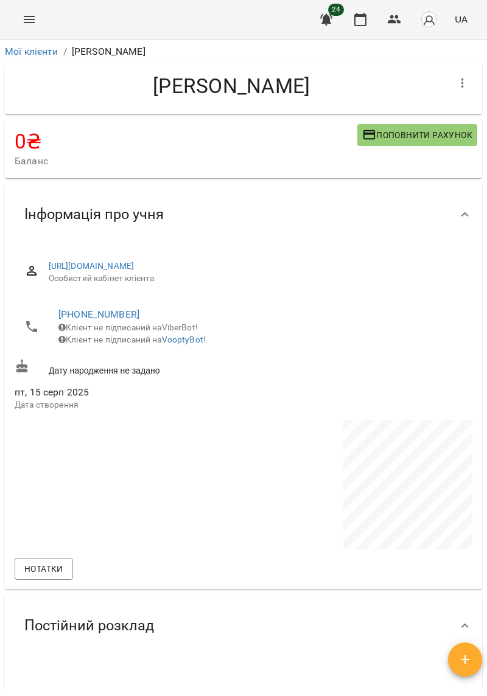
click at [24, 17] on icon "Menu" at bounding box center [29, 19] width 11 height 7
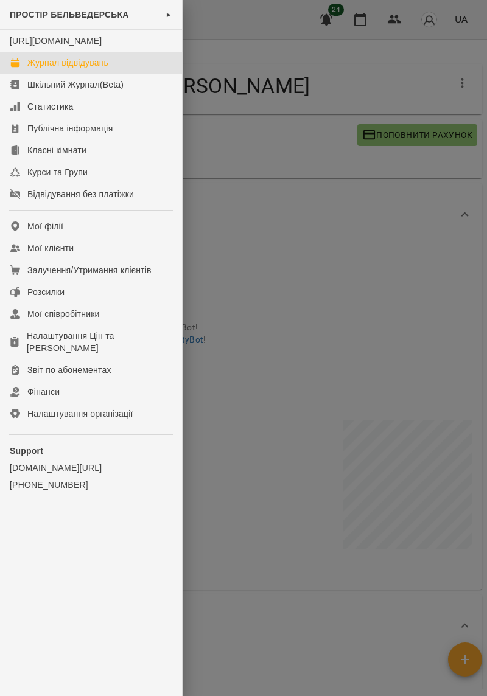
click at [106, 69] on div "Журнал відвідувань" at bounding box center [67, 63] width 81 height 12
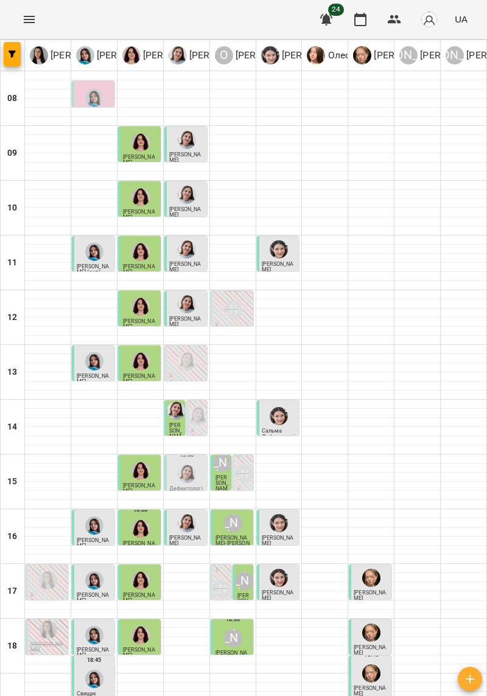
scroll to position [100, 0]
click at [52, 642] on p "[PERSON_NAME]" at bounding box center [47, 647] width 35 height 11
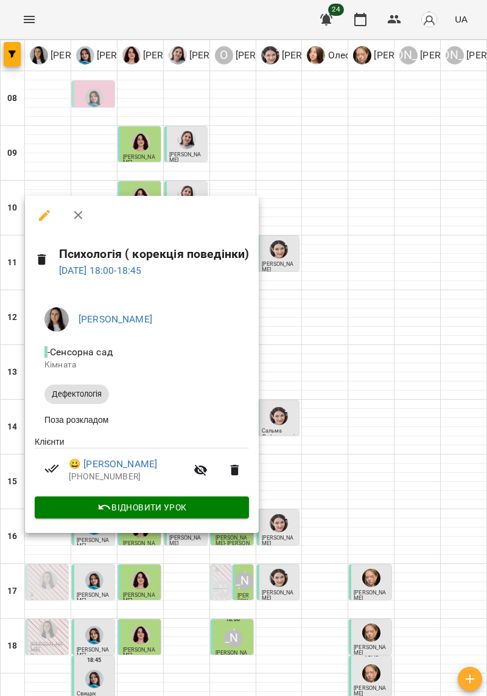
click at [54, 510] on span "Відновити урок" at bounding box center [141, 507] width 195 height 15
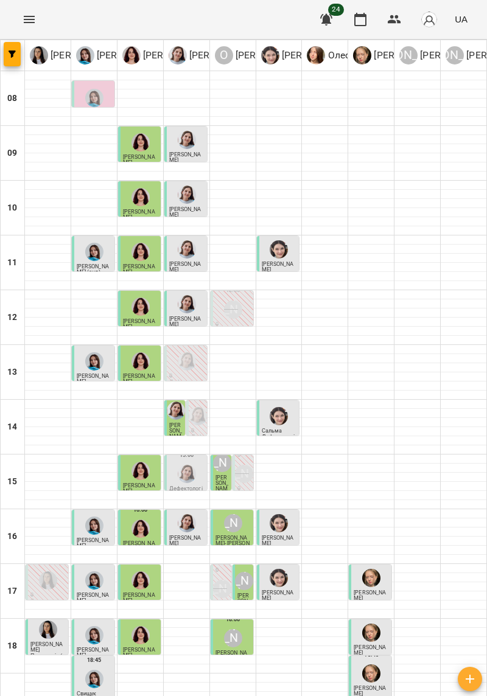
click at [49, 641] on span "[PERSON_NAME]" at bounding box center [46, 647] width 32 height 12
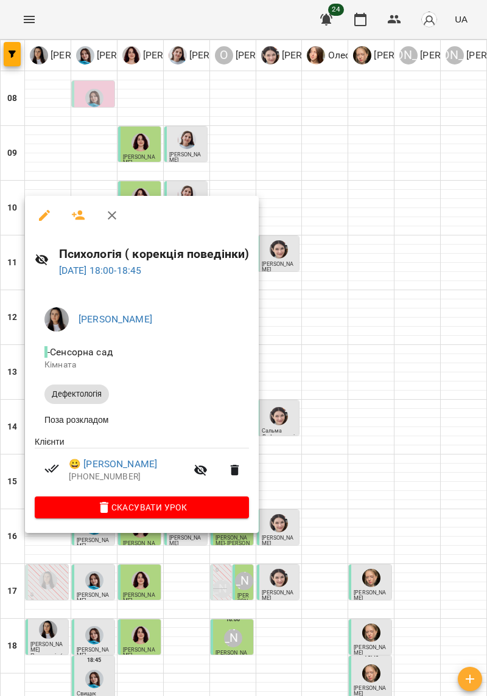
click at [415, 443] on div at bounding box center [243, 348] width 487 height 696
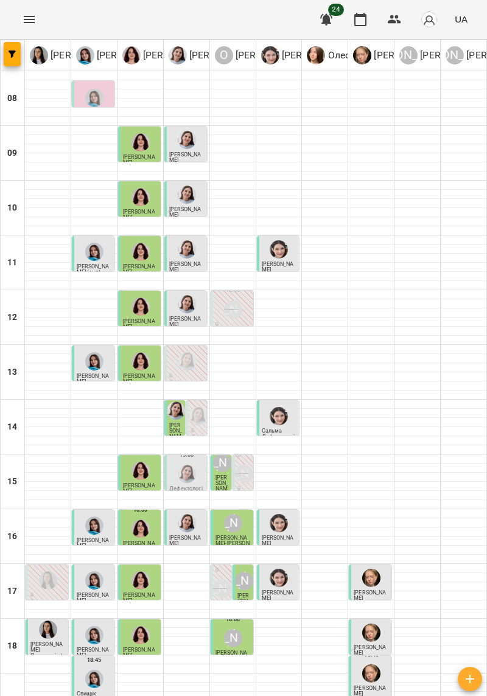
type input "**********"
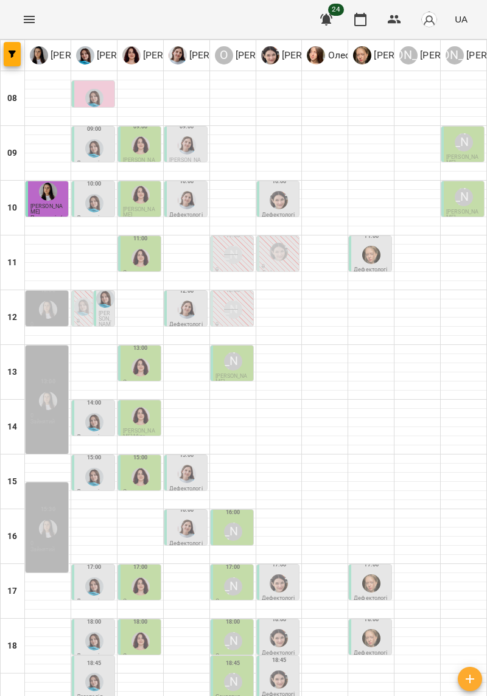
scroll to position [0, 0]
click at [35, 17] on icon "Menu" at bounding box center [29, 19] width 15 height 15
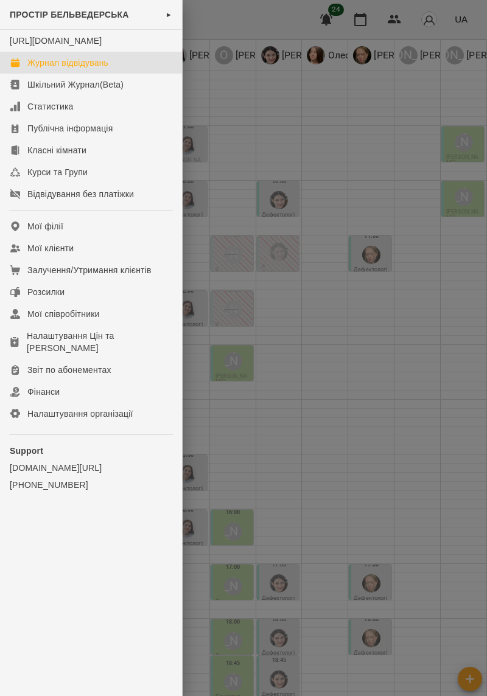
click at [107, 27] on div "ПРОСТІР БЕЛЬВЕДЕРСЬКА ►" at bounding box center [91, 15] width 182 height 30
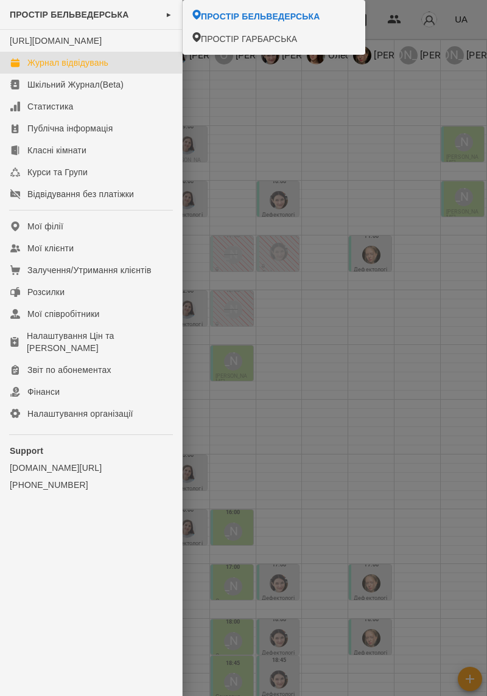
click at [379, 143] on div at bounding box center [243, 348] width 487 height 696
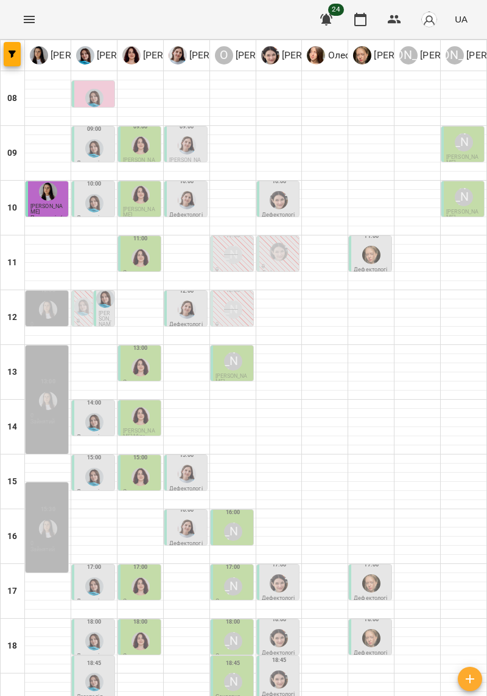
click at [471, 98] on div at bounding box center [463, 98] width 46 height 1
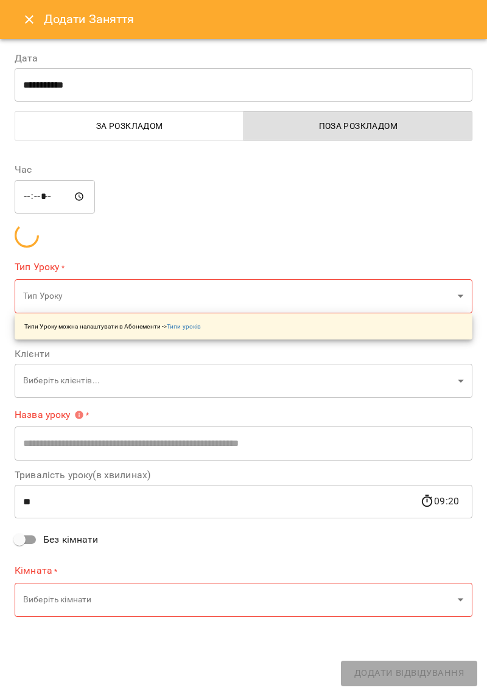
type input "**********"
